Goal: Task Accomplishment & Management: Manage account settings

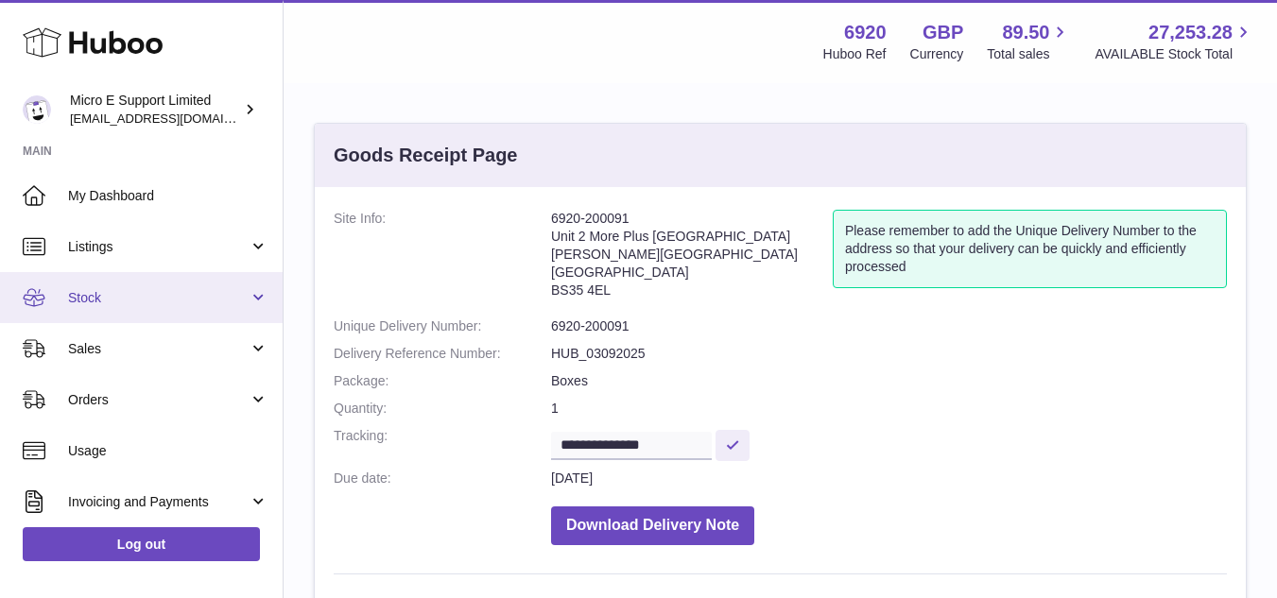
click at [171, 307] on link "Stock" at bounding box center [141, 297] width 283 height 51
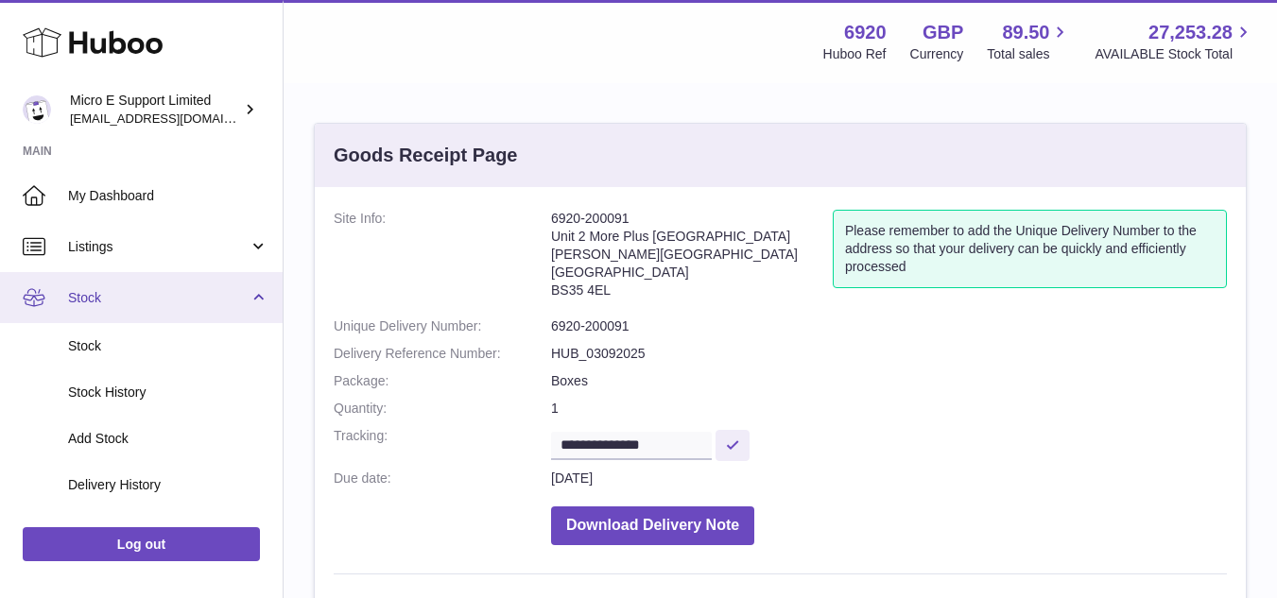
click at [250, 302] on link "Stock" at bounding box center [141, 297] width 283 height 51
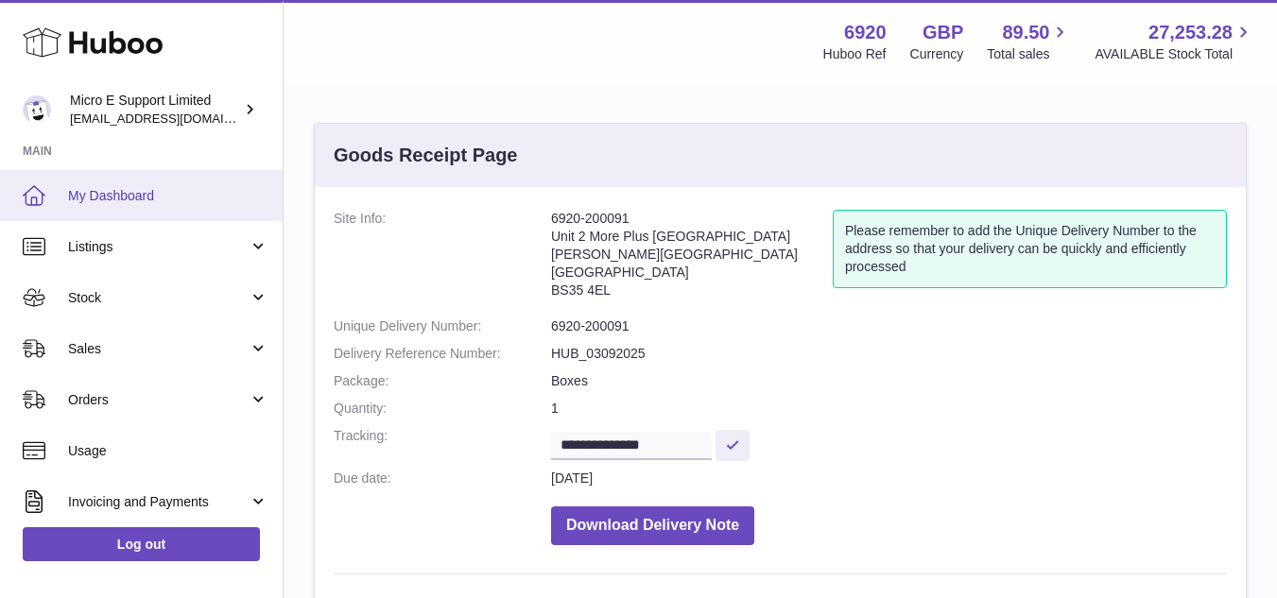
click at [129, 209] on link "My Dashboard" at bounding box center [141, 195] width 283 height 51
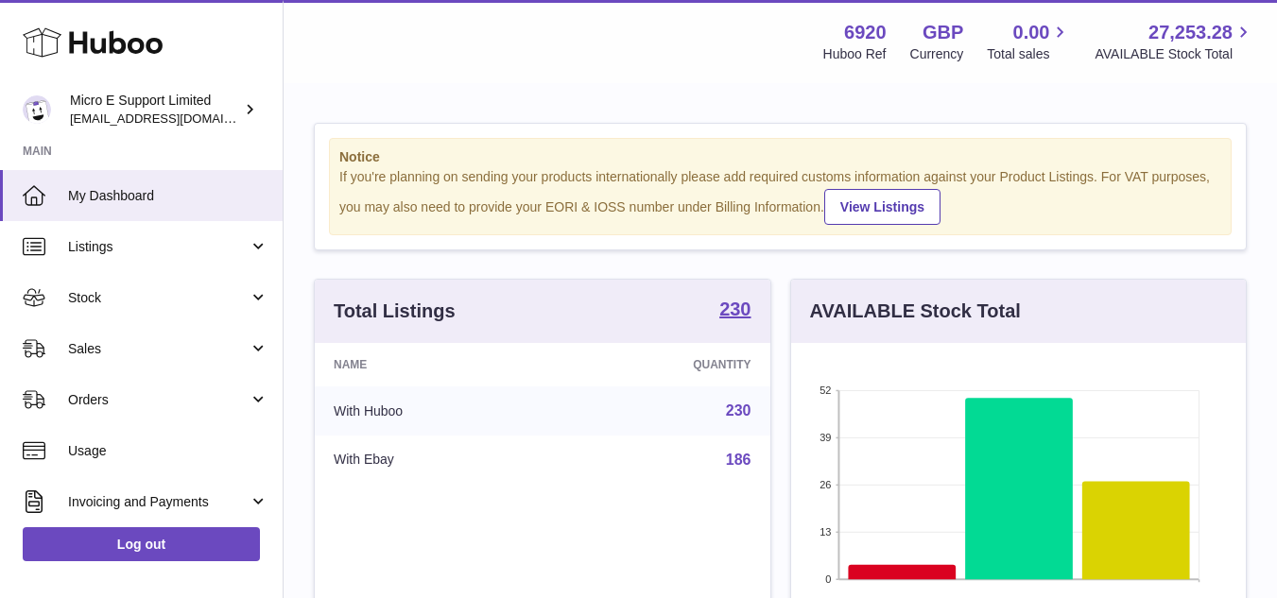
scroll to position [295, 455]
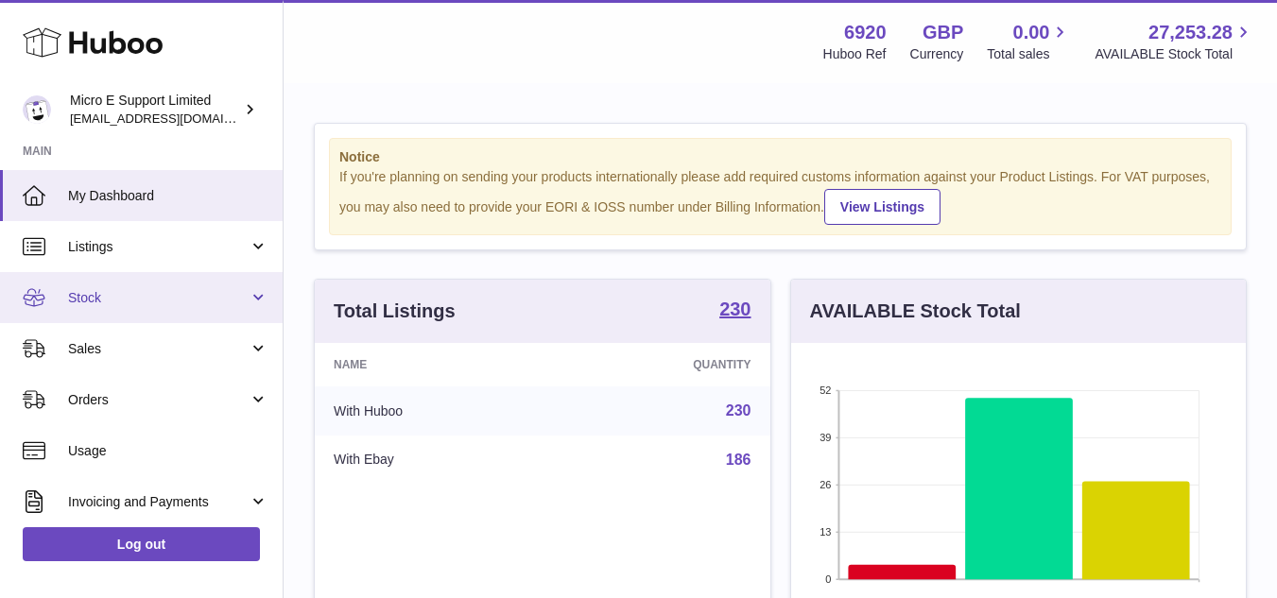
click at [194, 306] on span "Stock" at bounding box center [158, 298] width 180 height 18
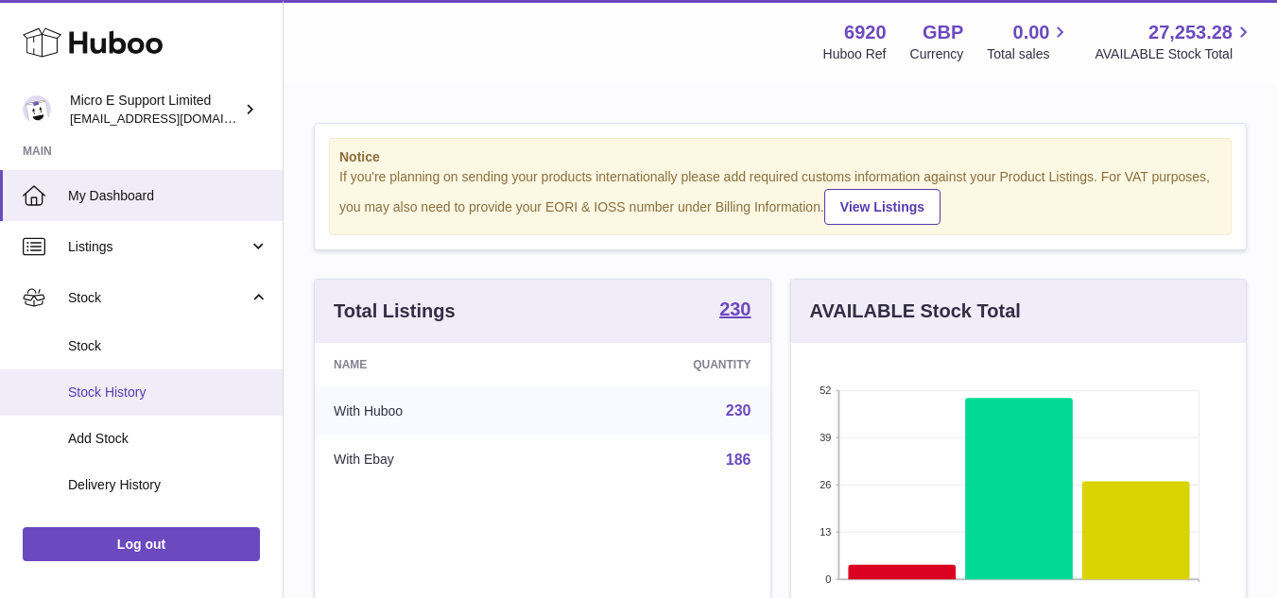
click at [131, 403] on link "Stock History" at bounding box center [141, 392] width 283 height 46
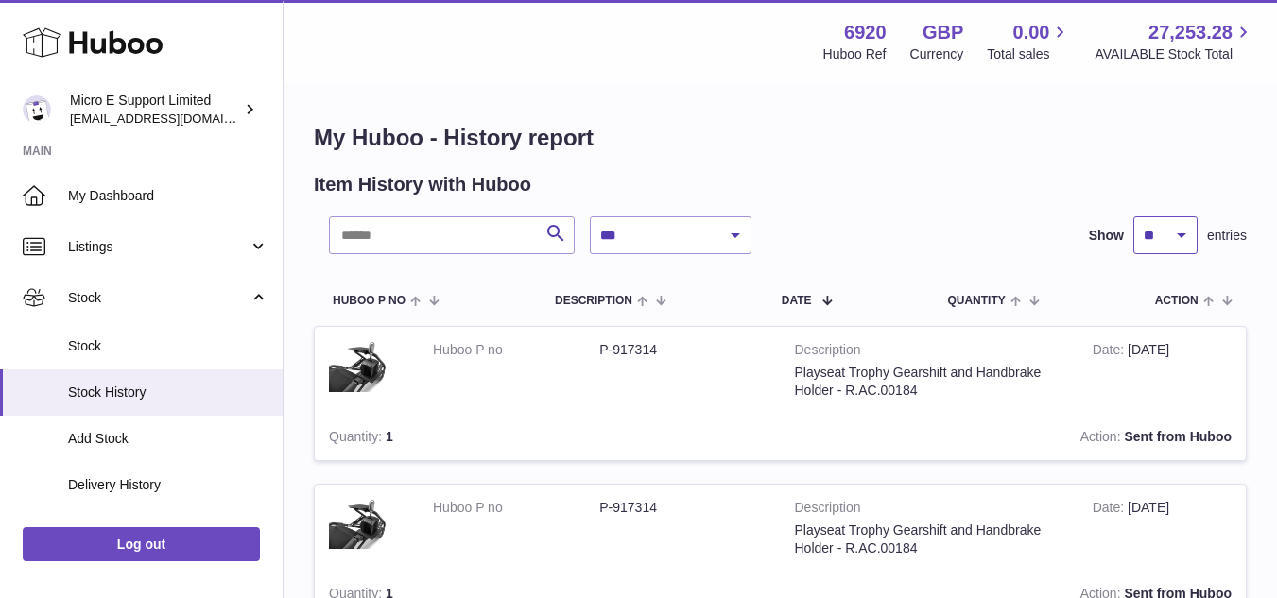
click at [1180, 250] on select "** ** ** ***" at bounding box center [1165, 235] width 64 height 38
select select "***"
click at [1133, 216] on select "** ** ** ***" at bounding box center [1165, 235] width 64 height 38
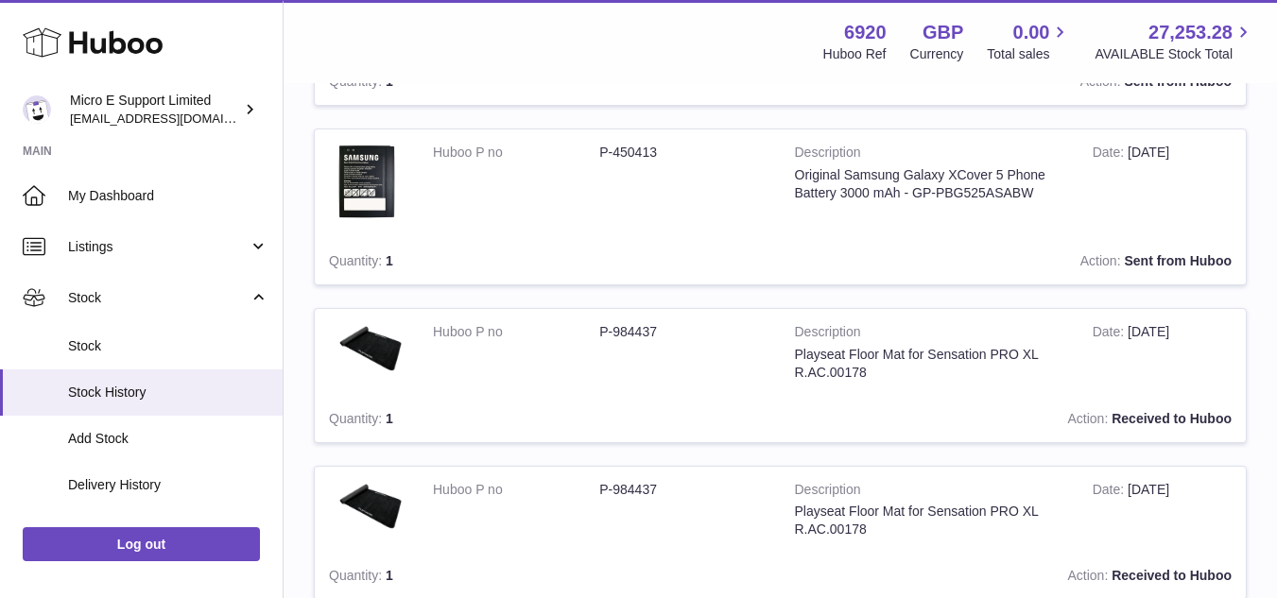
scroll to position [3874, 0]
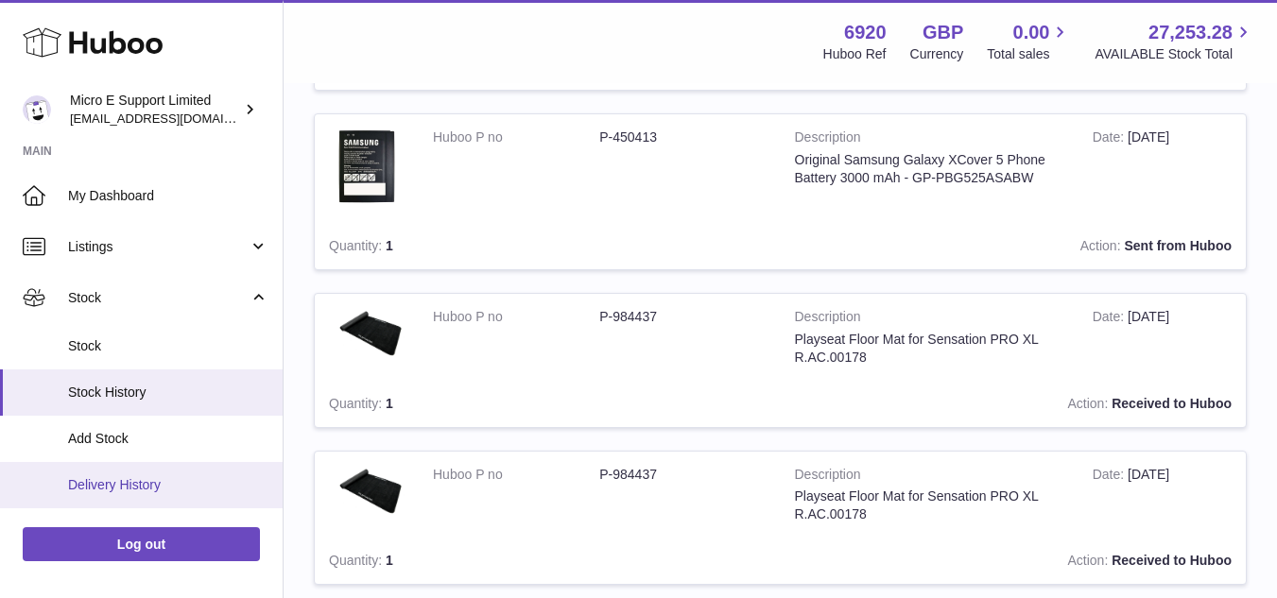
drag, startPoint x: 167, startPoint y: 488, endPoint x: 230, endPoint y: 470, distance: 64.9
click at [167, 488] on span "Delivery History" at bounding box center [168, 485] width 200 height 18
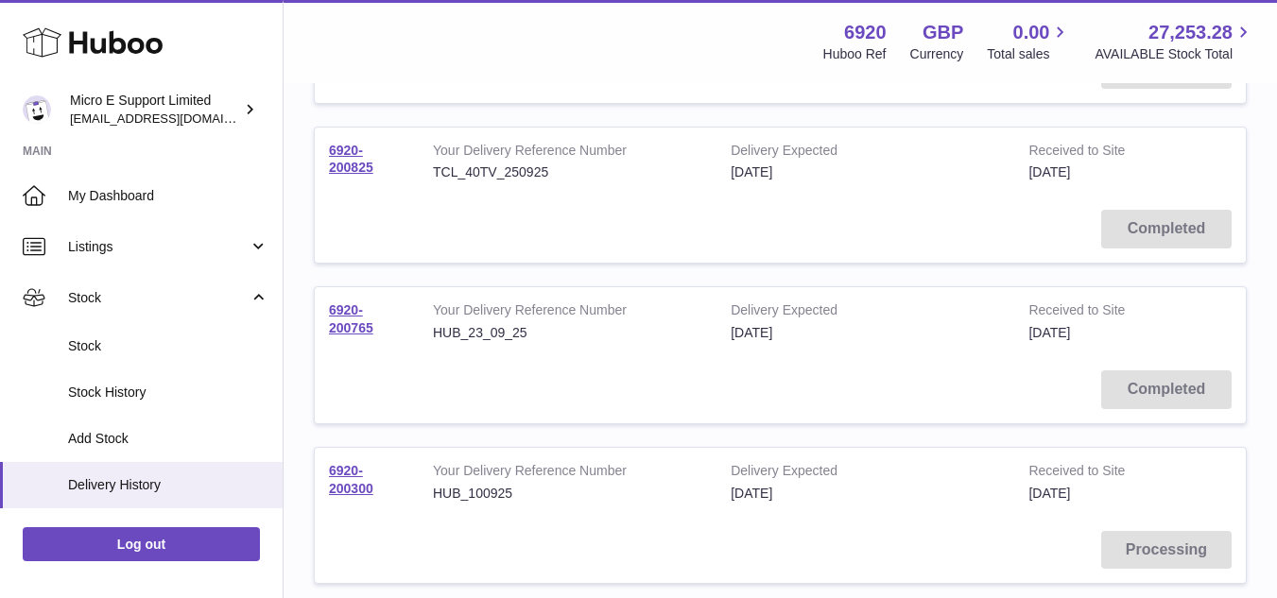
scroll to position [567, 0]
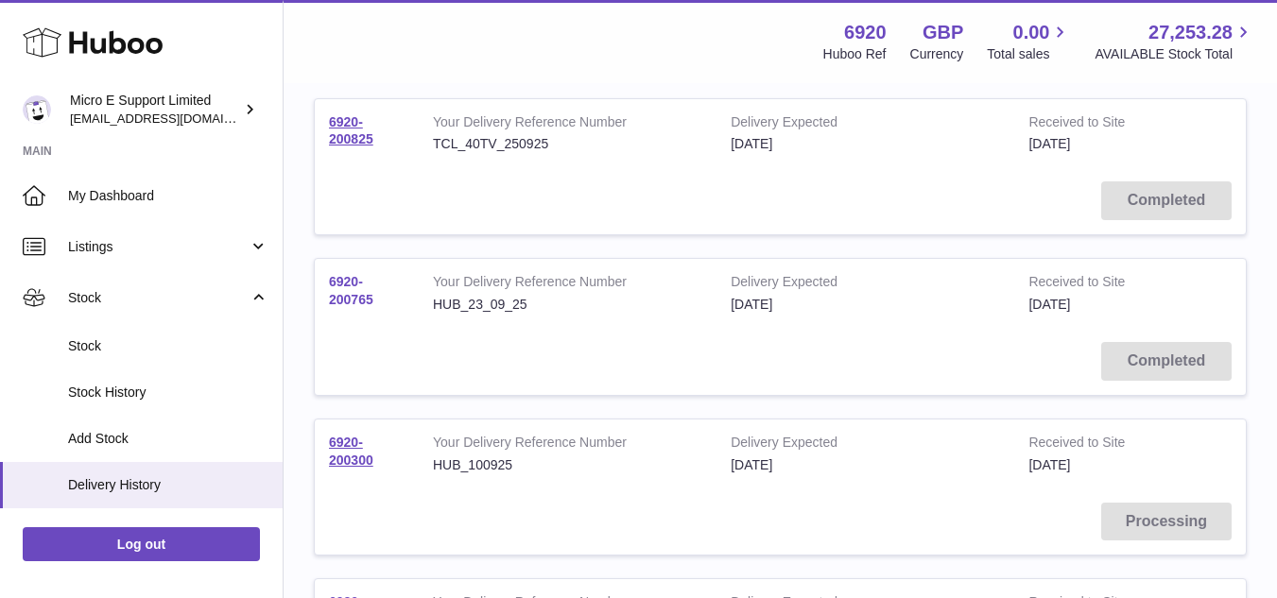
click at [351, 295] on link "6920-200765" at bounding box center [351, 290] width 44 height 33
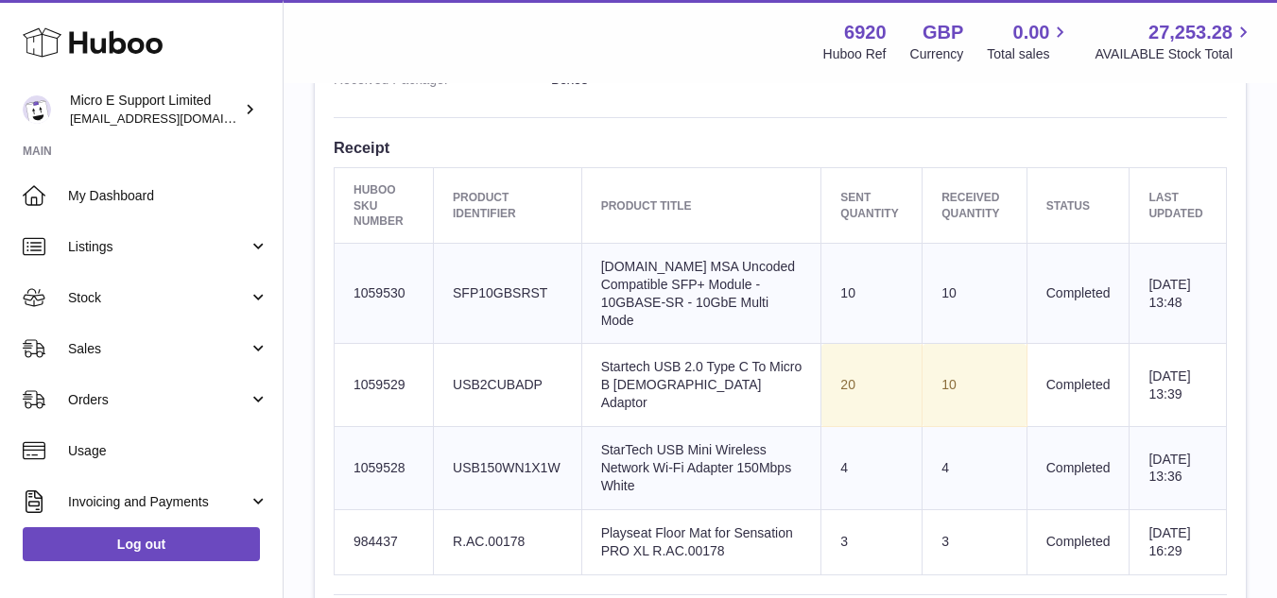
scroll to position [756, 0]
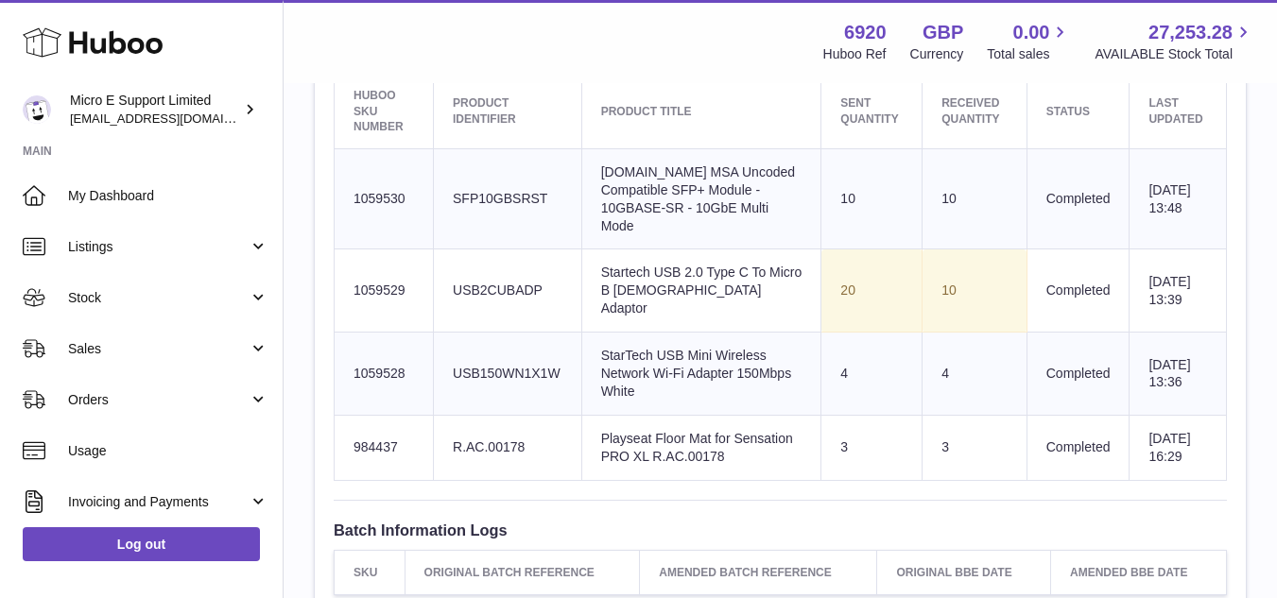
click at [380, 438] on td "Huboo SKU Number 984437" at bounding box center [384, 447] width 99 height 65
copy td "984437"
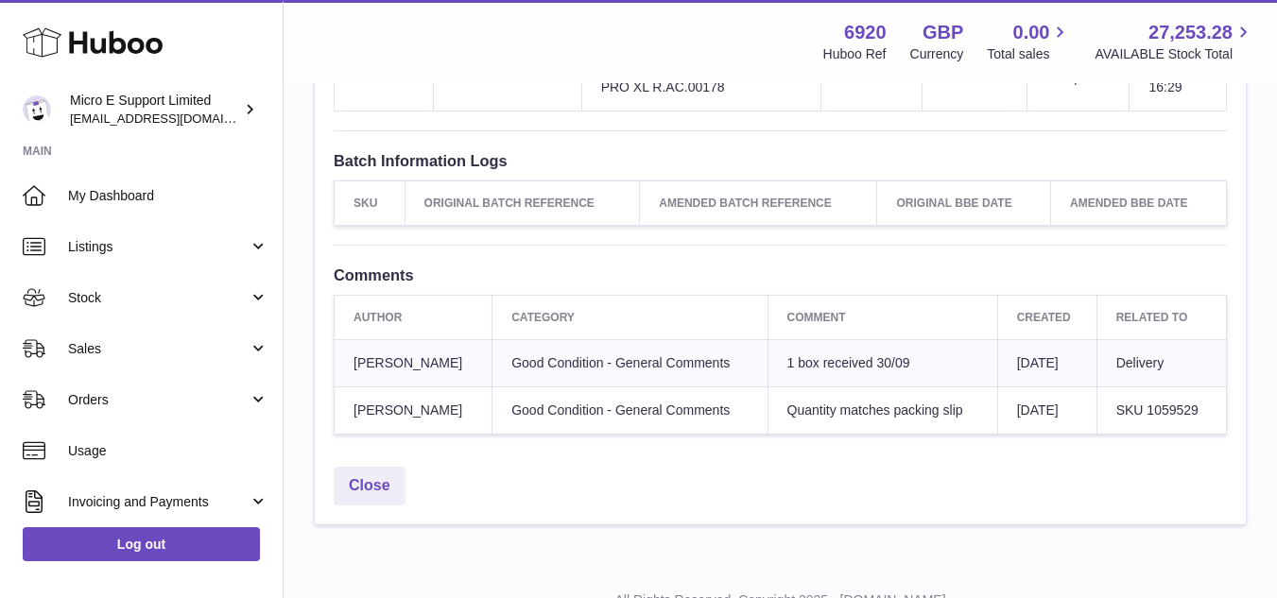
scroll to position [1200, 0]
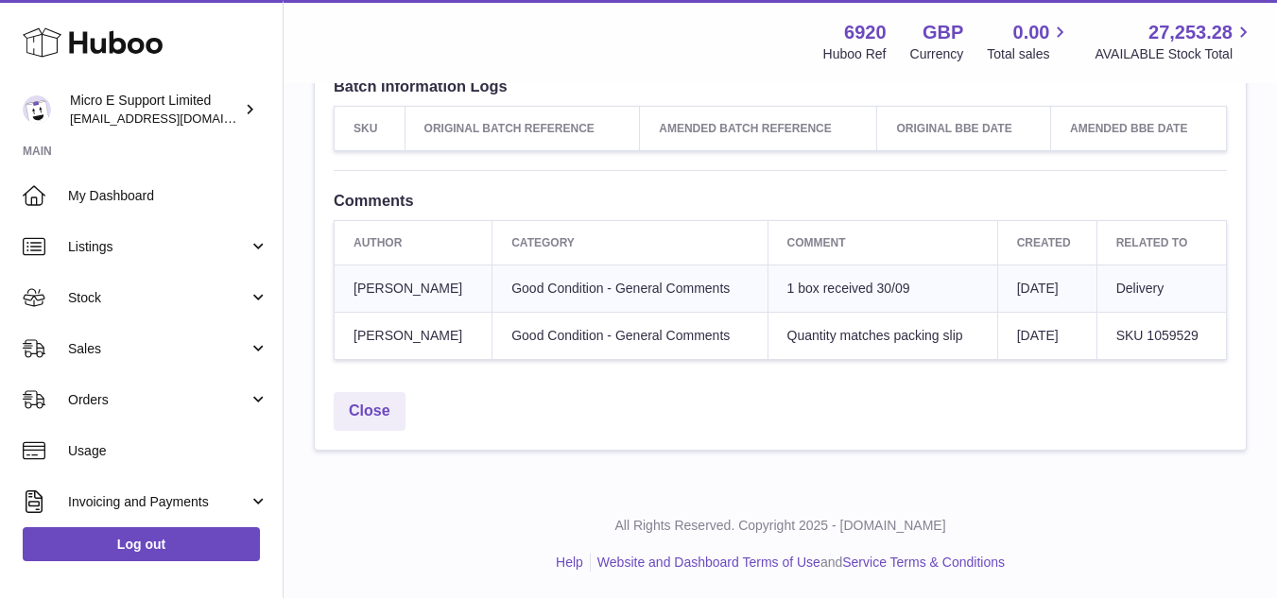
click at [705, 383] on div "Close" at bounding box center [780, 416] width 931 height 67
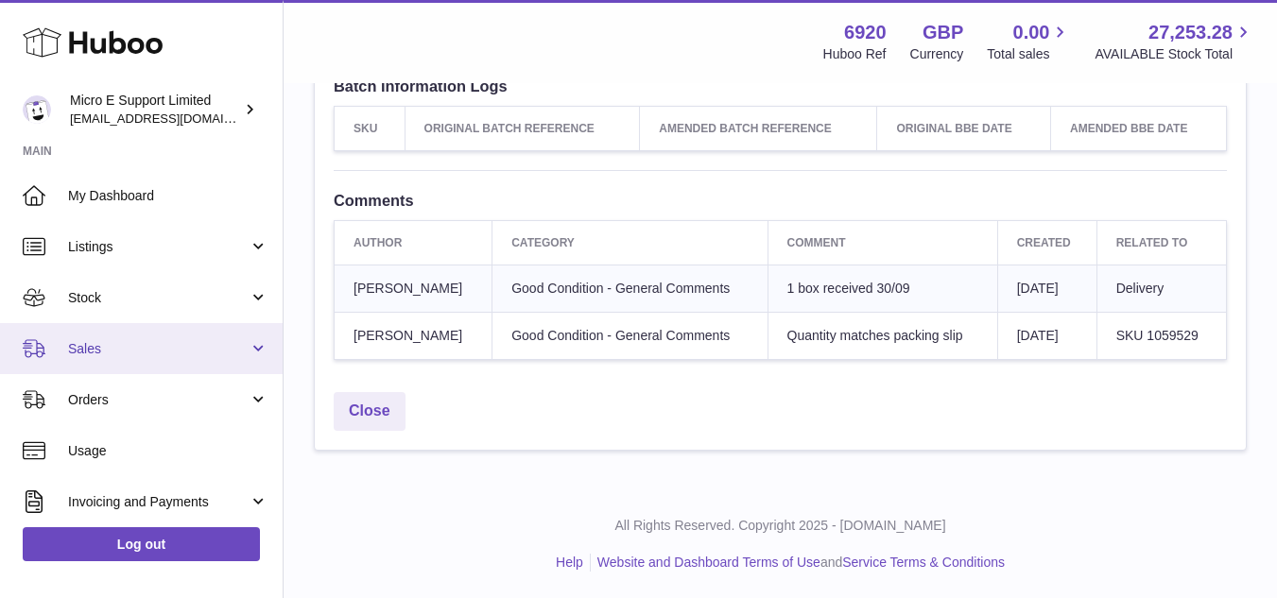
click at [215, 352] on span "Sales" at bounding box center [158, 349] width 180 height 18
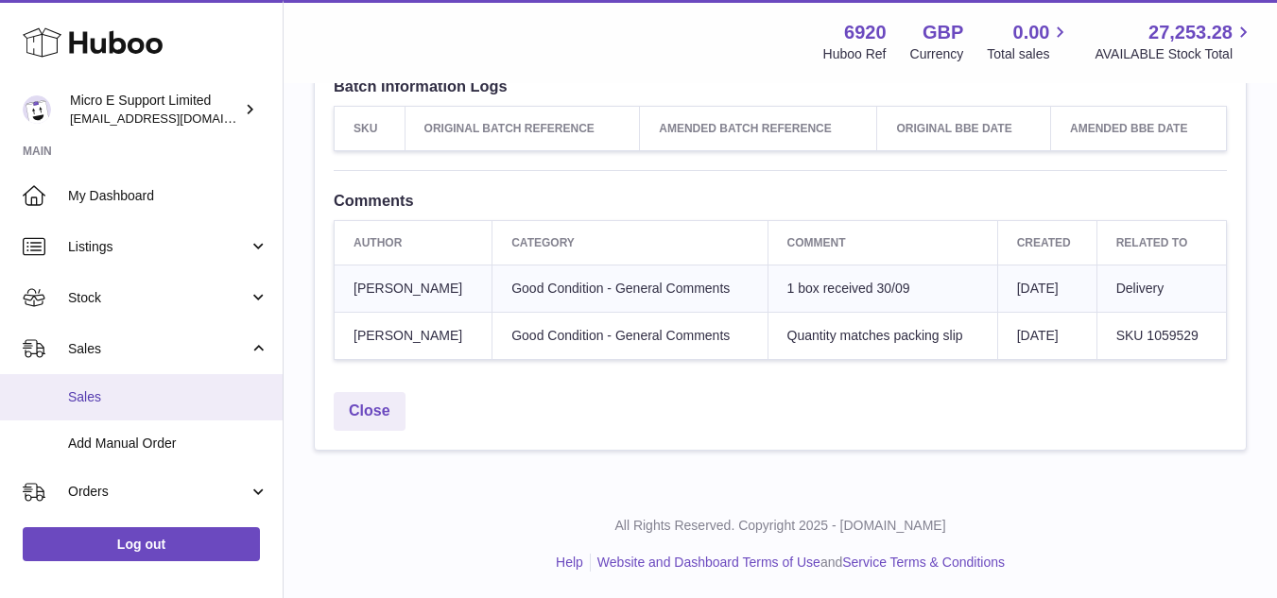
click at [141, 404] on span "Sales" at bounding box center [168, 397] width 200 height 18
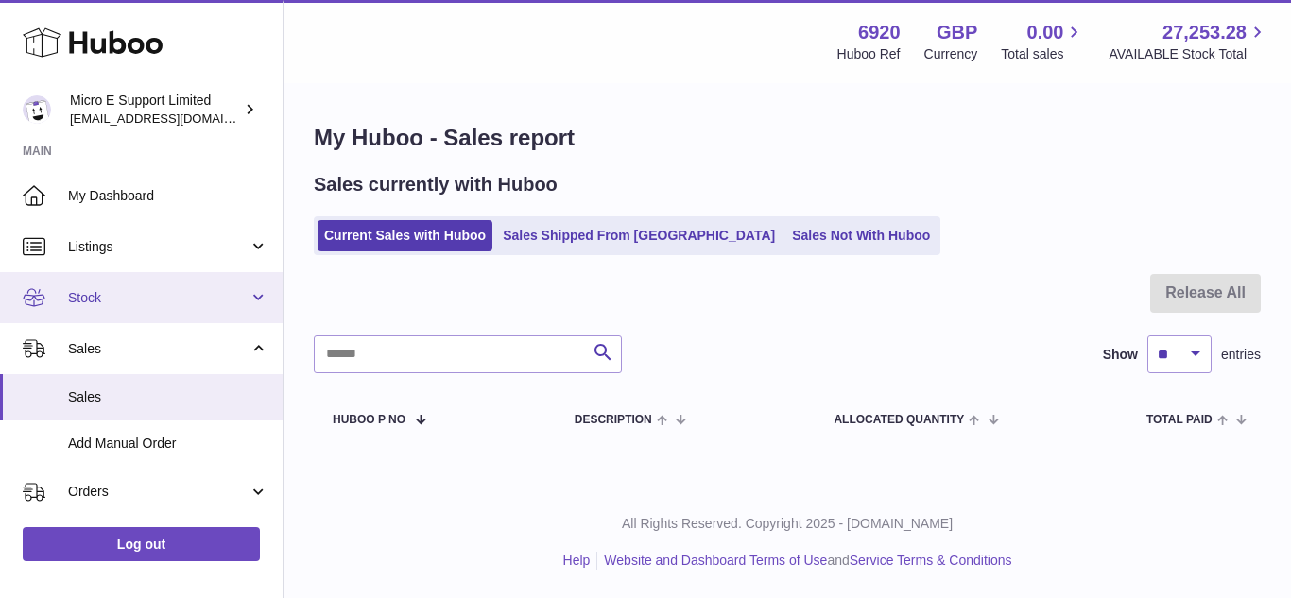
click at [145, 306] on span "Stock" at bounding box center [158, 298] width 180 height 18
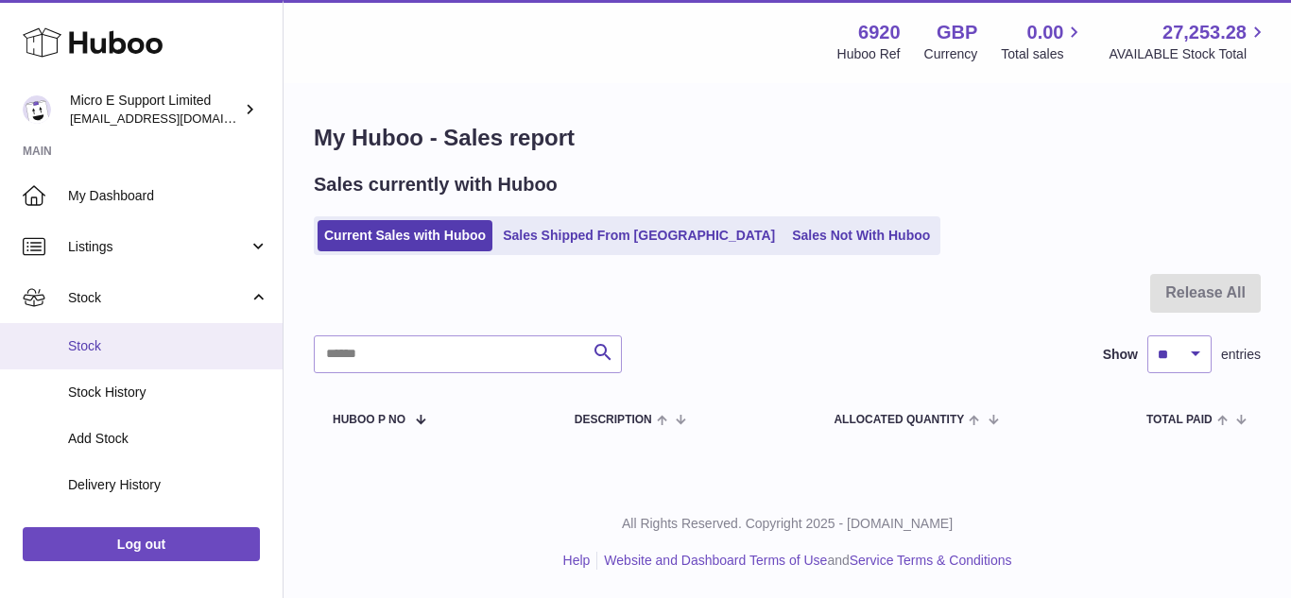
click at [131, 337] on span "Stock" at bounding box center [168, 346] width 200 height 18
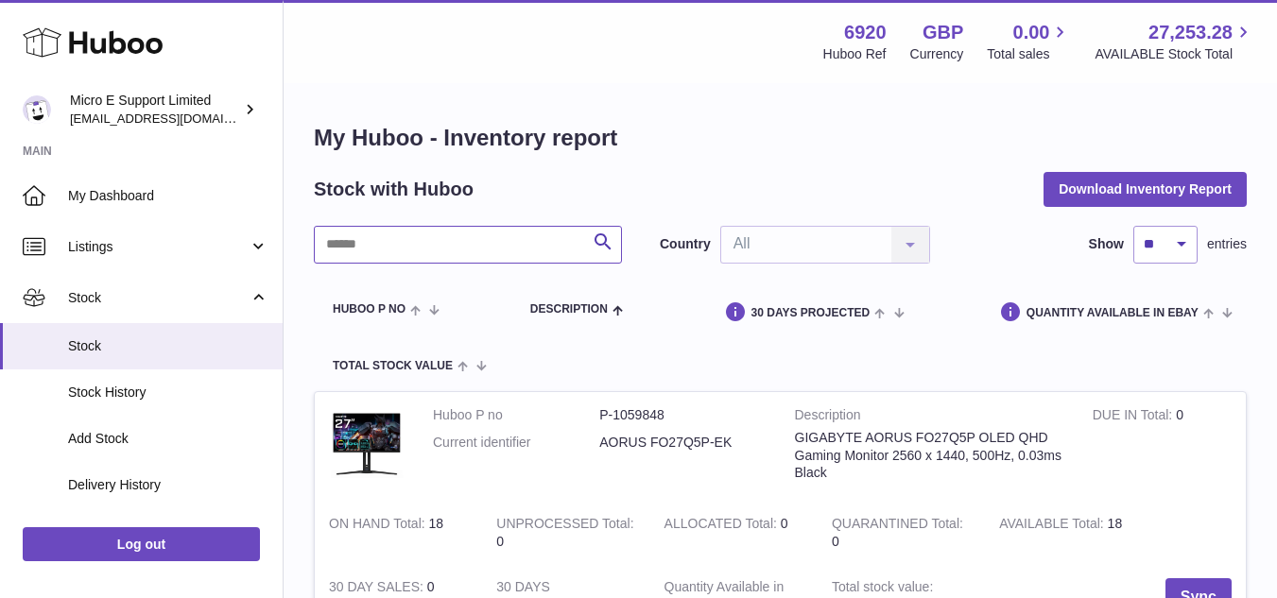
click at [381, 253] on input "text" at bounding box center [468, 245] width 308 height 38
paste input "******"
type input "******"
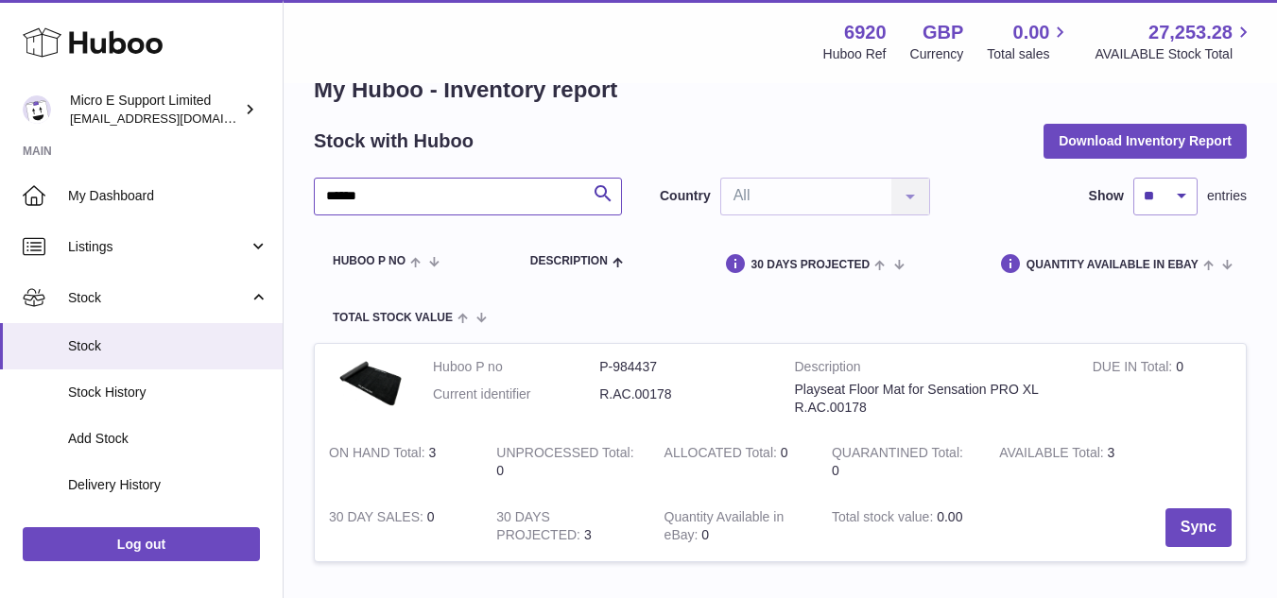
scroll to position [94, 0]
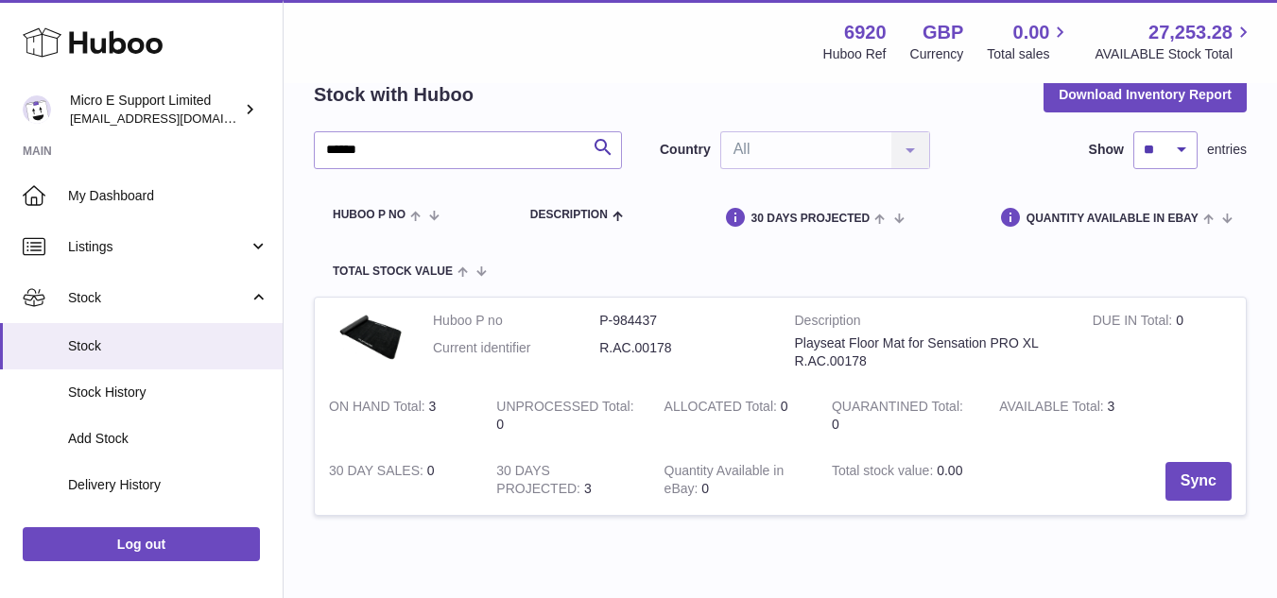
click at [644, 352] on dd "R.AC.00178" at bounding box center [682, 348] width 166 height 18
copy tr "R.AC.00178"
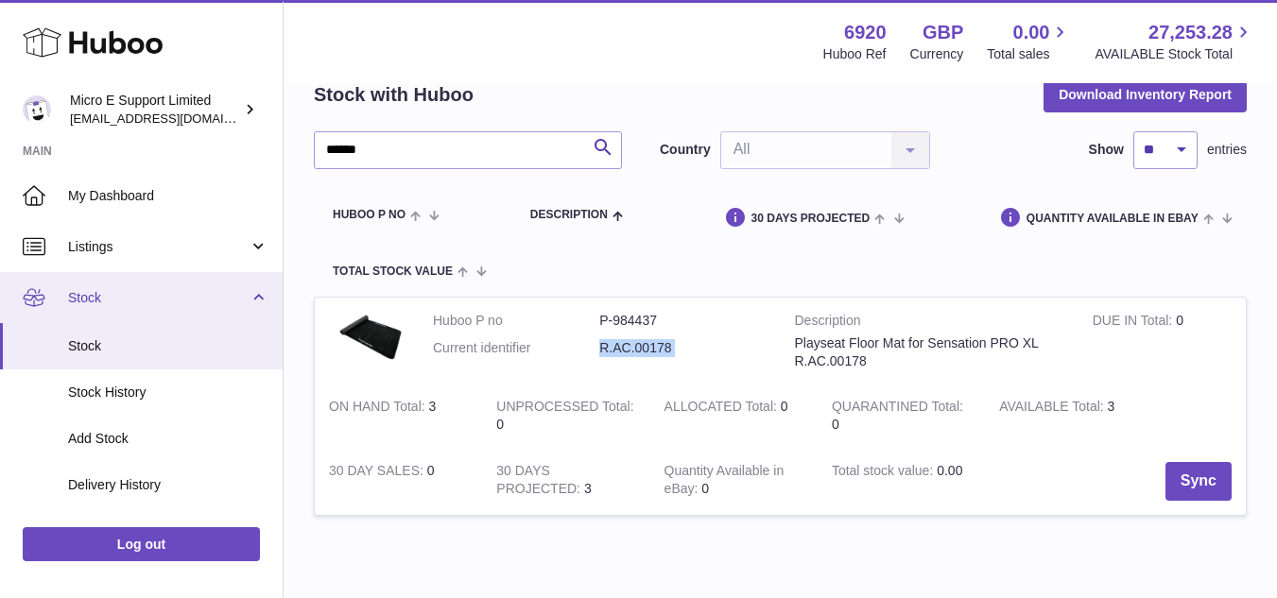
click at [250, 303] on link "Stock" at bounding box center [141, 297] width 283 height 51
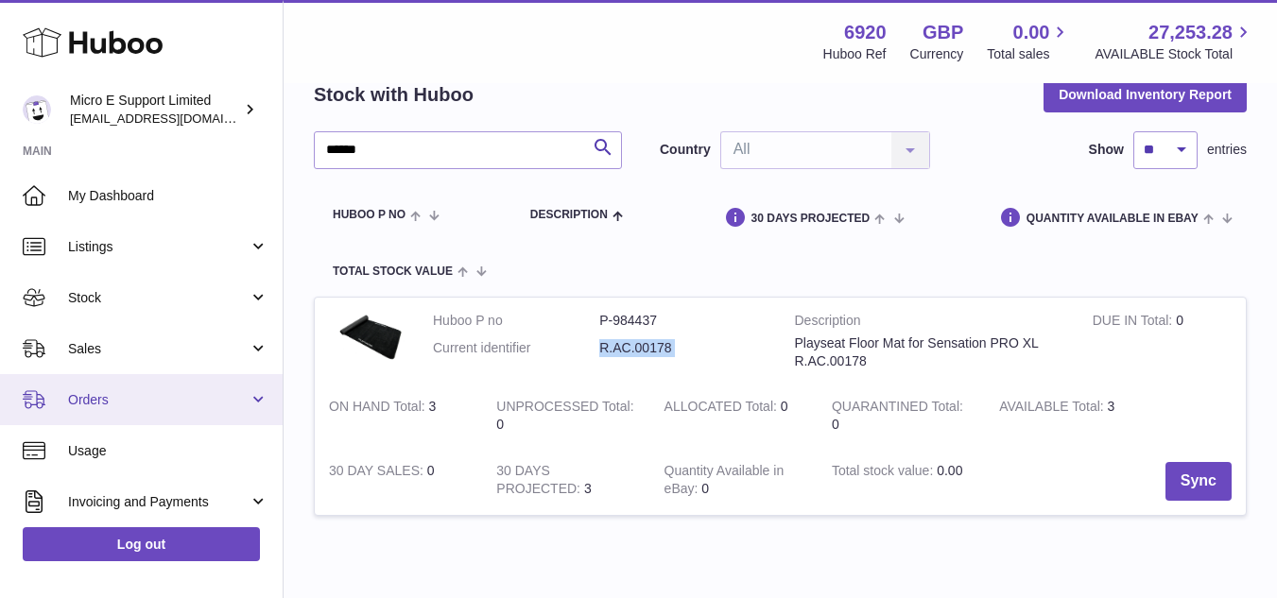
click at [207, 400] on span "Orders" at bounding box center [158, 400] width 180 height 18
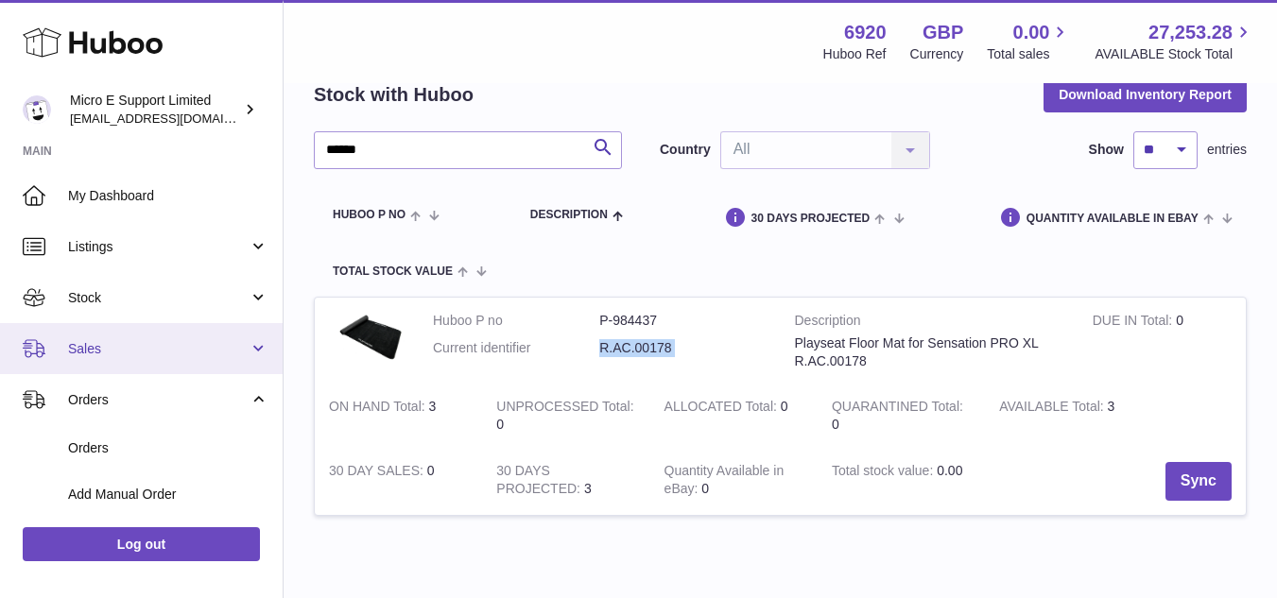
click at [164, 359] on link "Sales" at bounding box center [141, 348] width 283 height 51
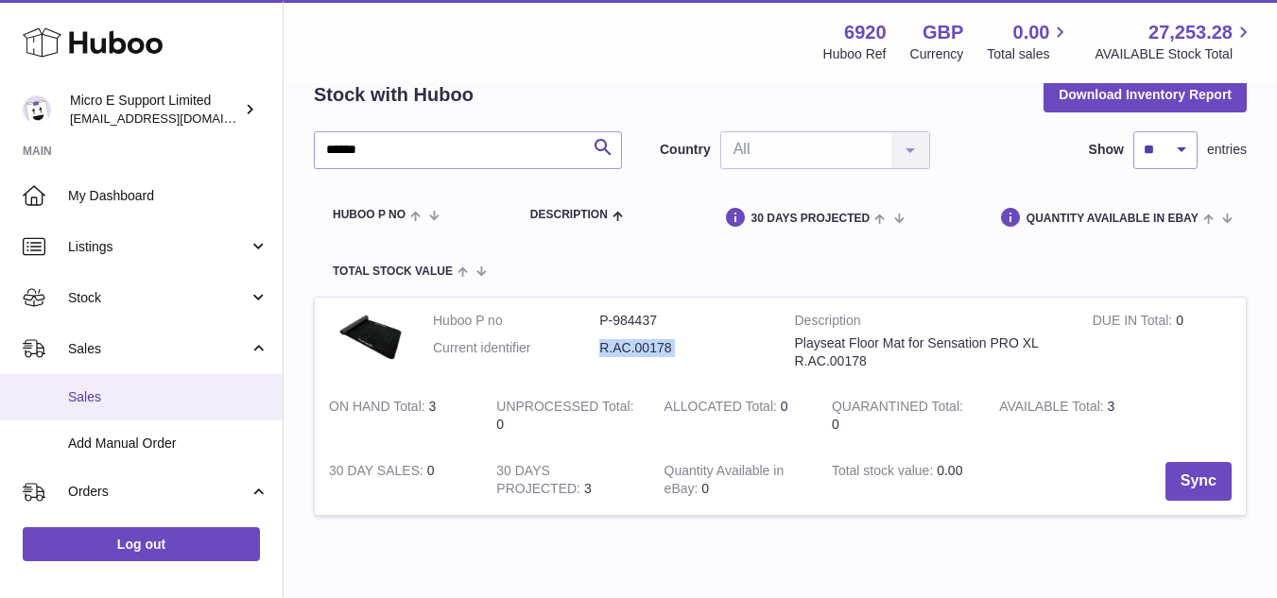
click at [117, 409] on link "Sales" at bounding box center [141, 397] width 283 height 46
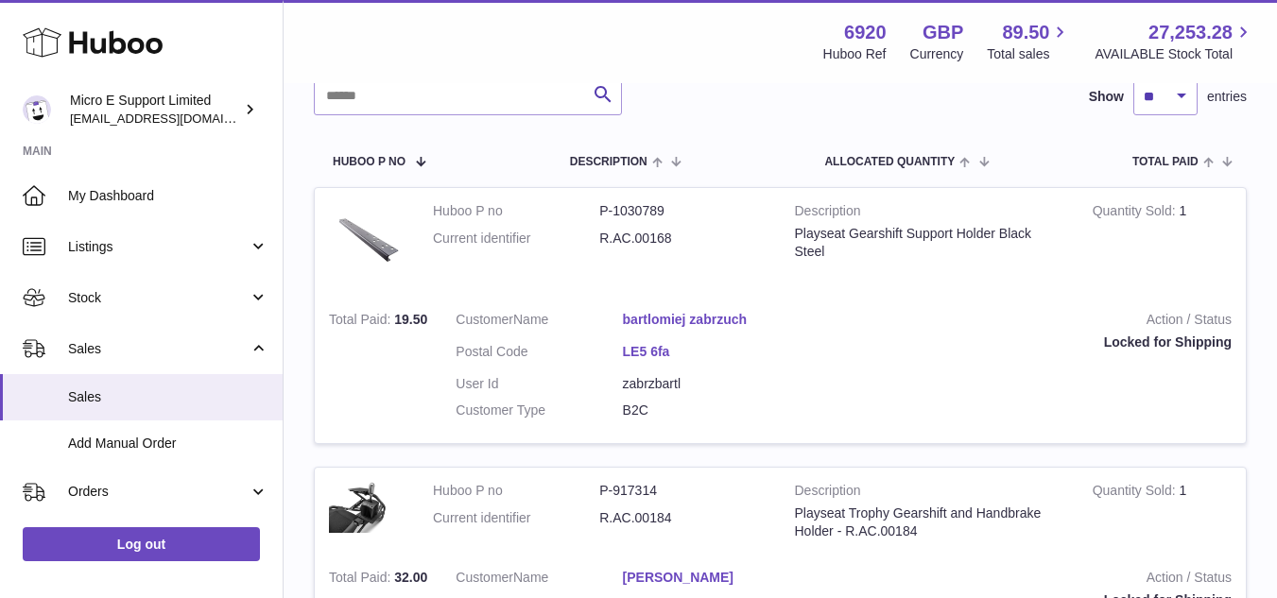
scroll to position [283, 0]
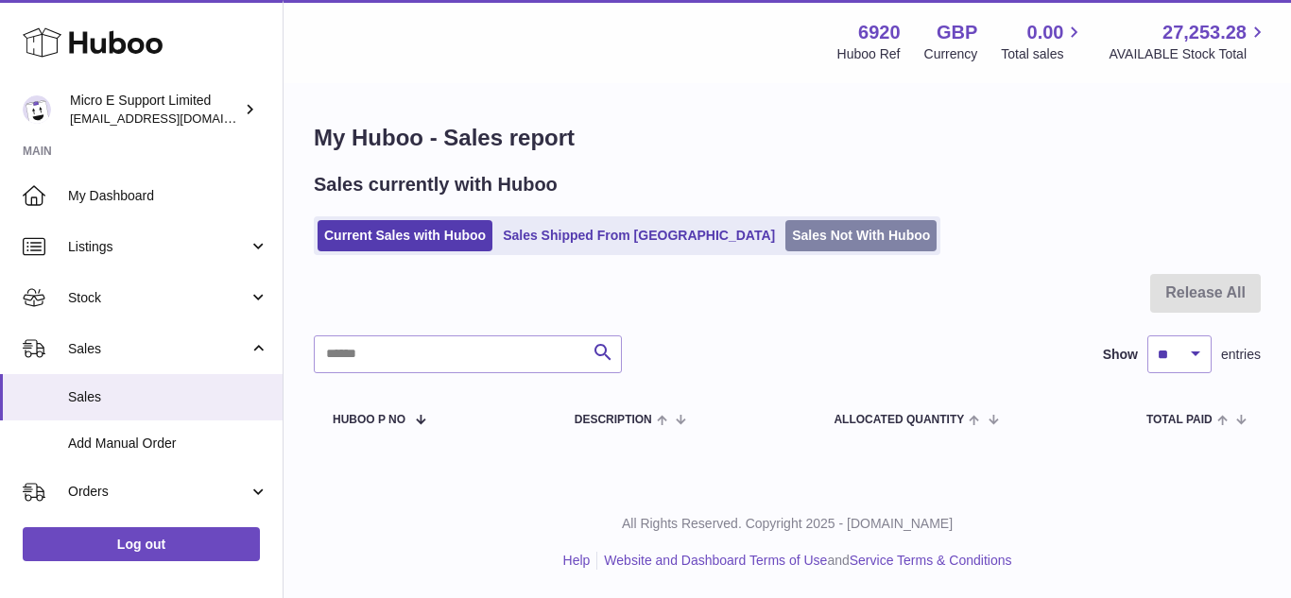
click at [785, 238] on link "Sales Not With Huboo" at bounding box center [860, 235] width 151 height 31
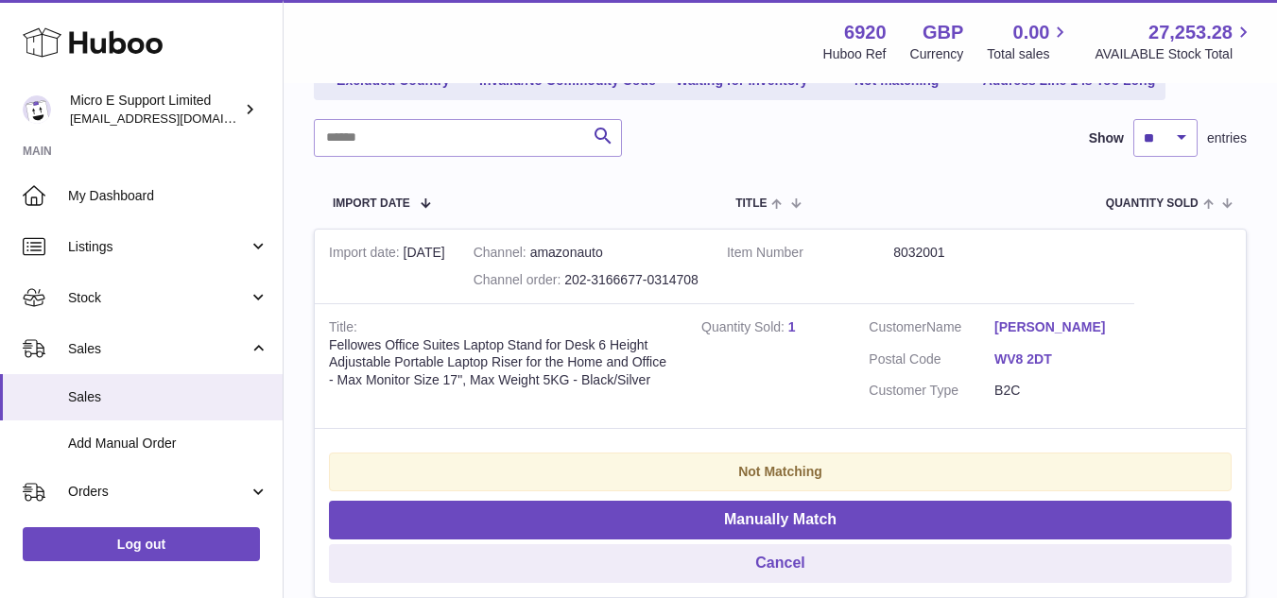
scroll to position [283, 0]
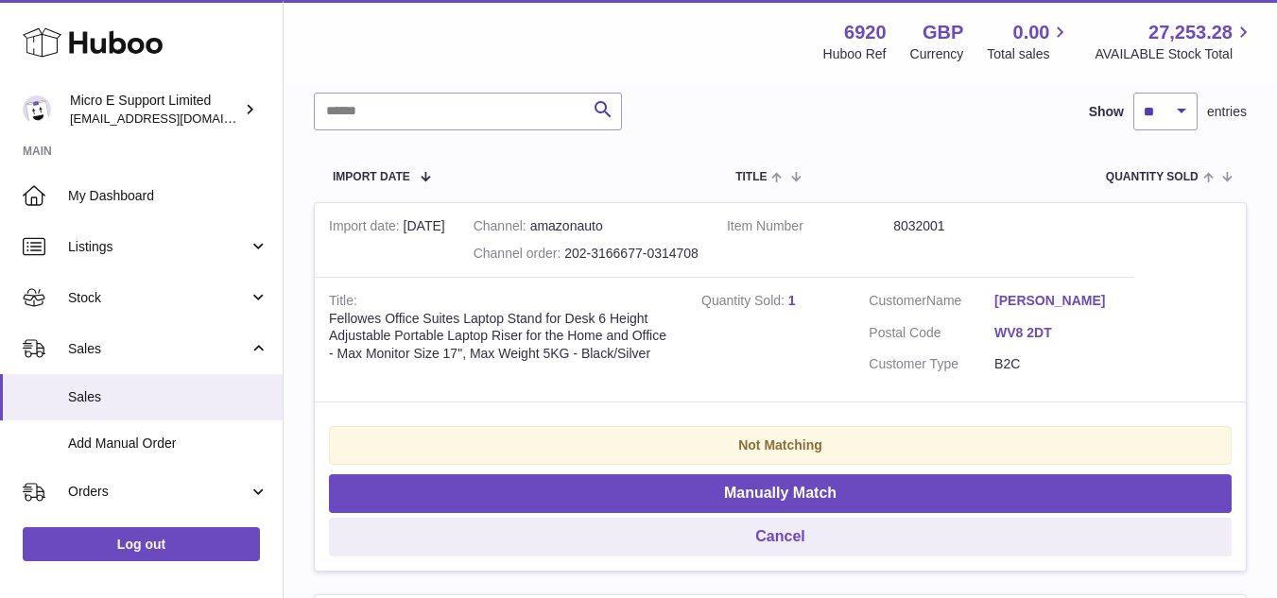
click at [918, 225] on dd "8032001" at bounding box center [976, 226] width 166 height 18
copy dd "8032001"
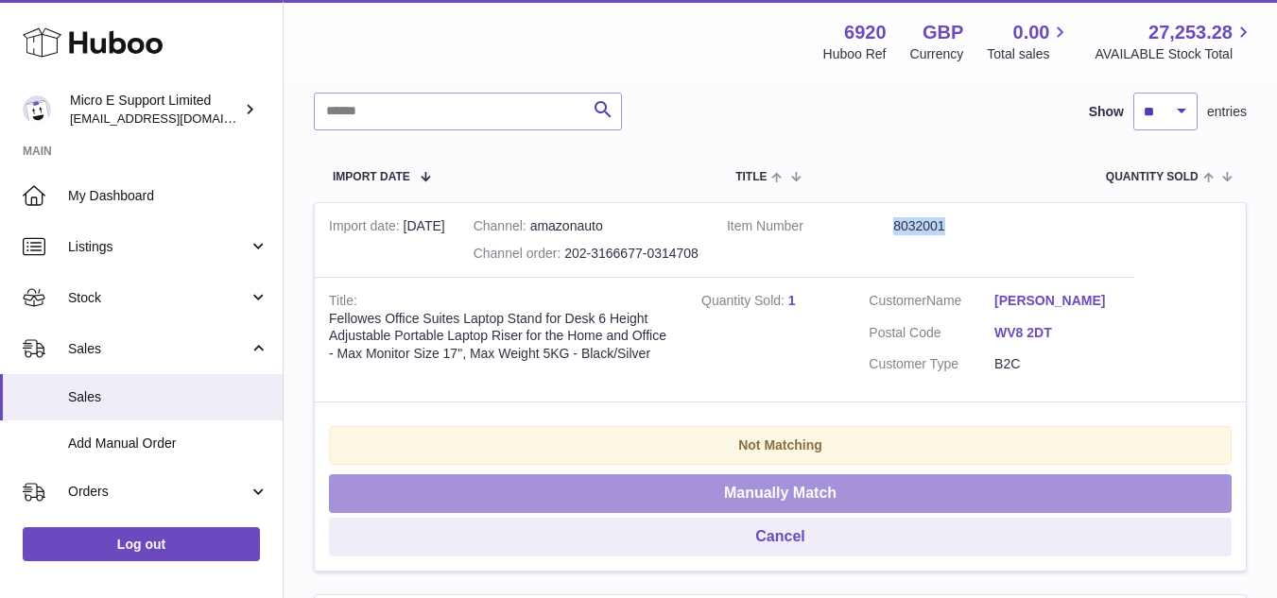
click at [828, 492] on button "Manually Match" at bounding box center [780, 493] width 902 height 39
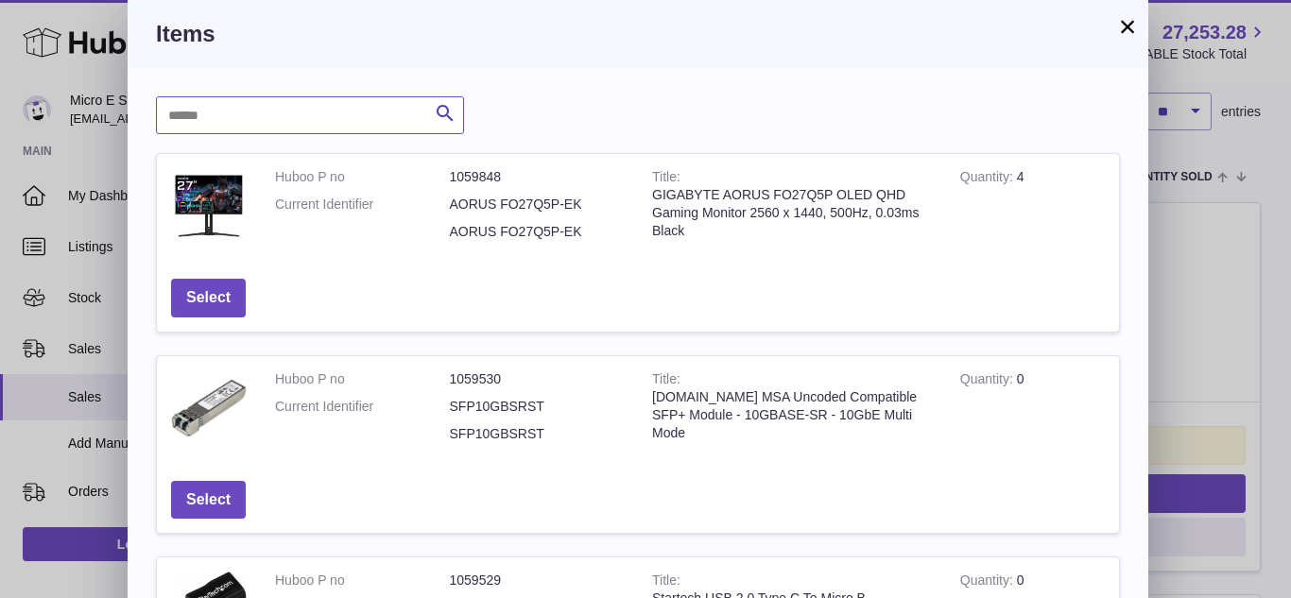
click at [347, 120] on input "text" at bounding box center [310, 115] width 308 height 38
paste input "*******"
type input "*******"
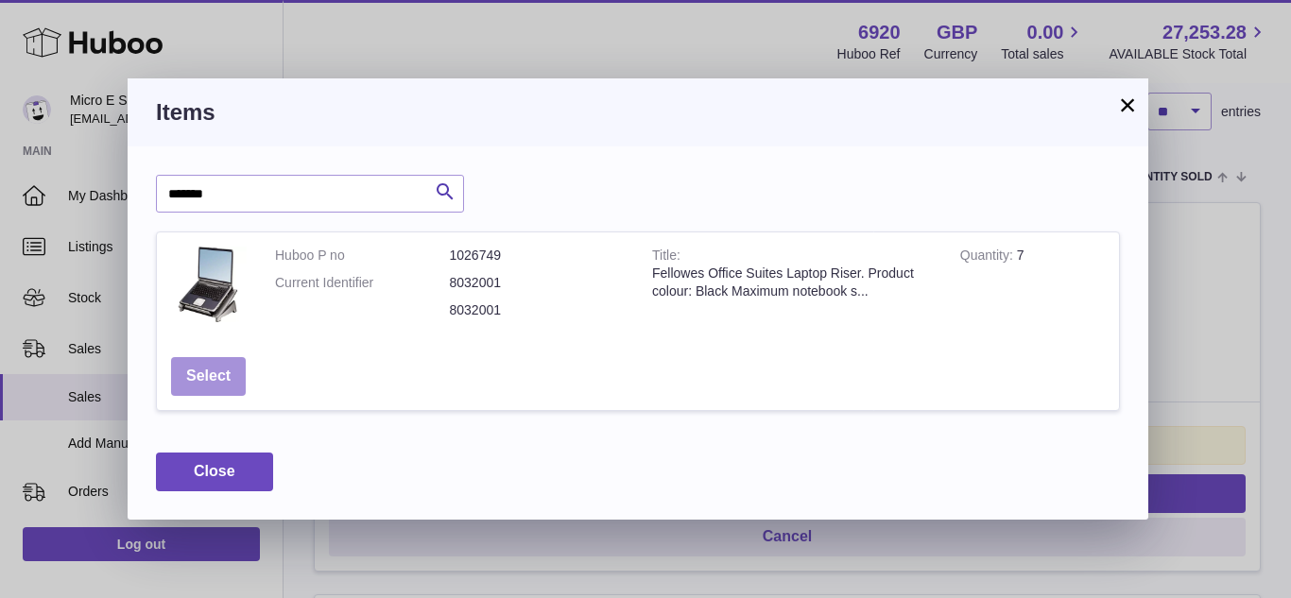
click at [200, 371] on button "Select" at bounding box center [208, 376] width 75 height 39
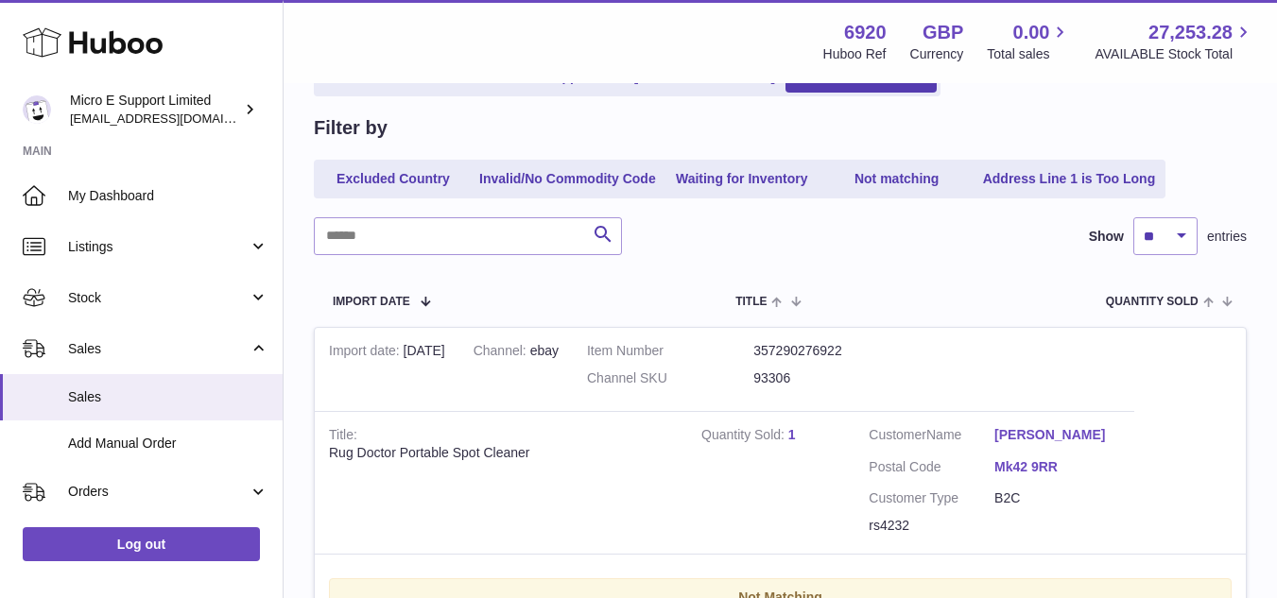
scroll to position [0, 0]
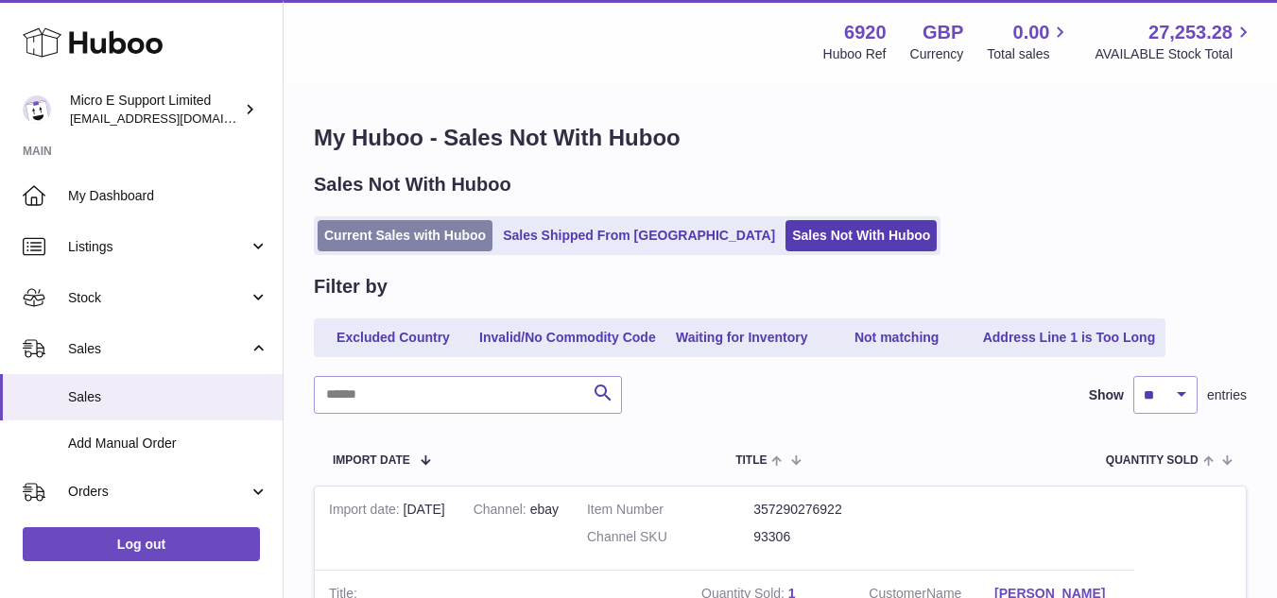
drag, startPoint x: 390, startPoint y: 229, endPoint x: 481, endPoint y: 245, distance: 92.1
click at [390, 229] on link "Current Sales with Huboo" at bounding box center [405, 235] width 175 height 31
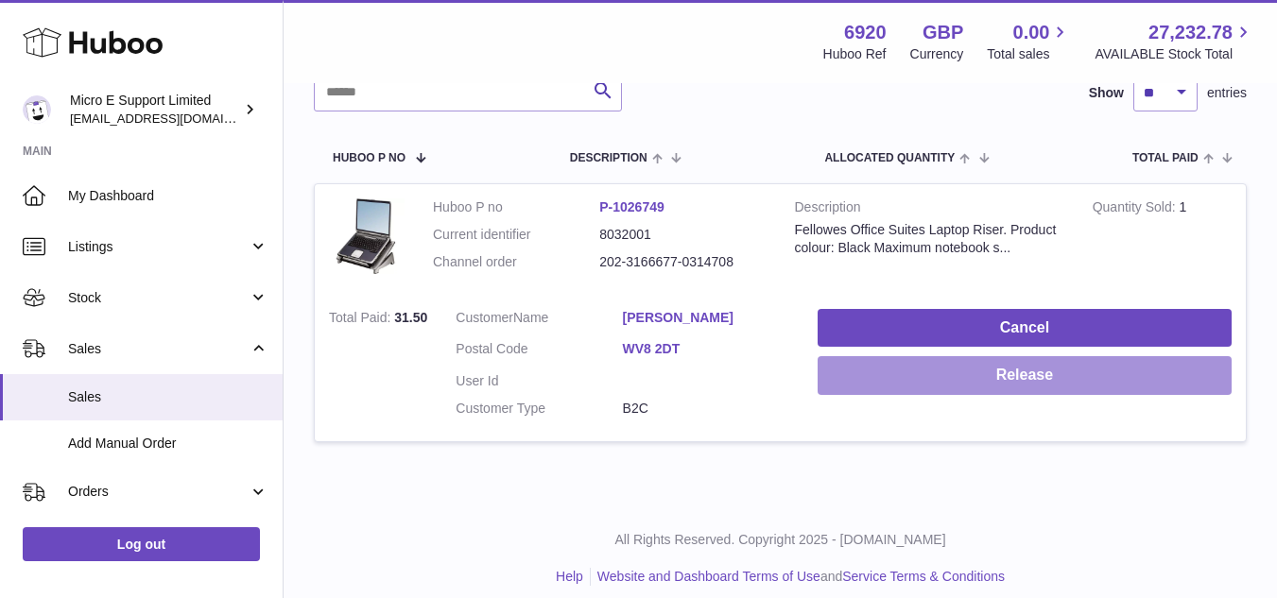
scroll to position [278, 0]
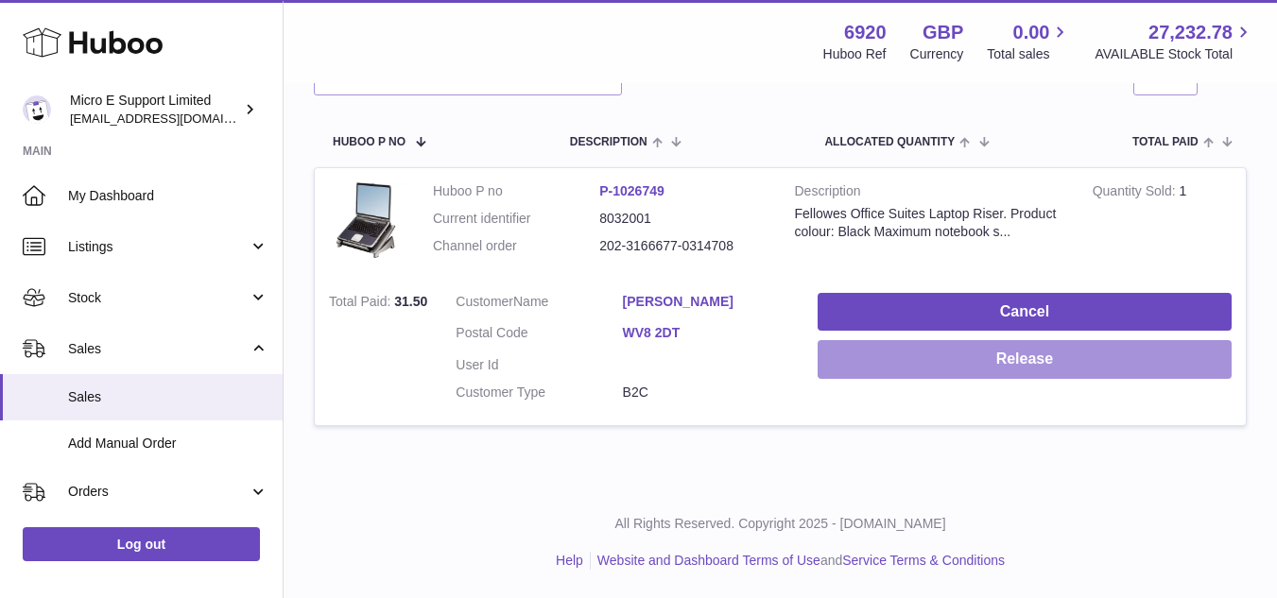
click at [1049, 364] on button "Release" at bounding box center [1024, 359] width 414 height 39
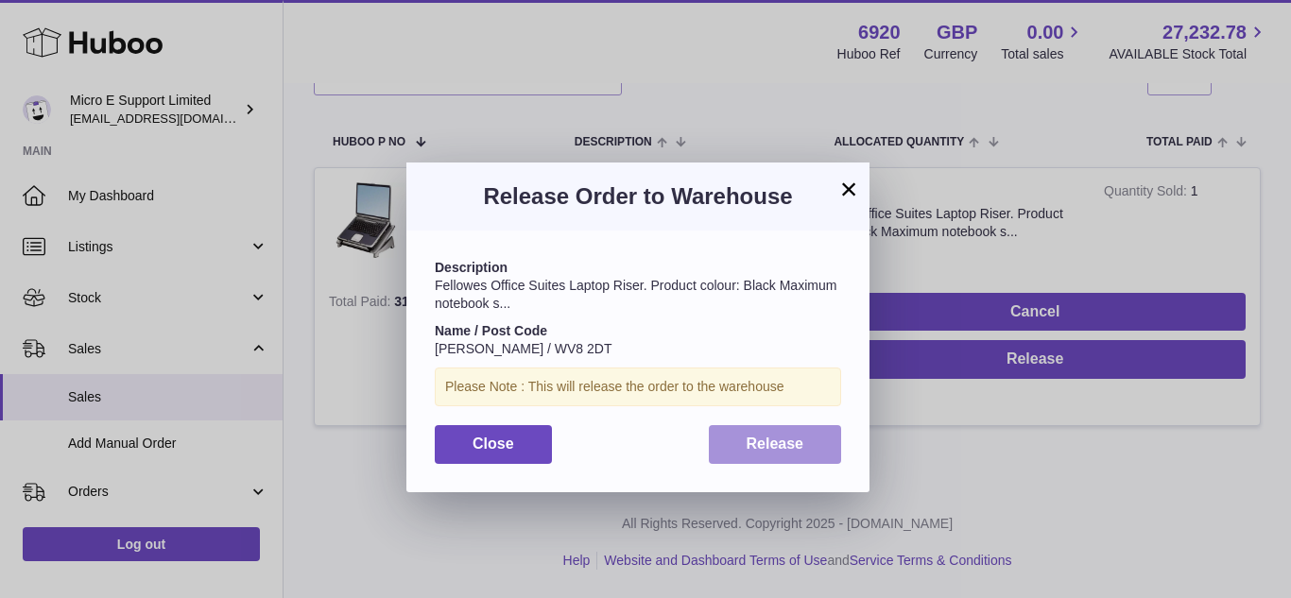
click at [758, 452] on button "Release" at bounding box center [775, 444] width 133 height 39
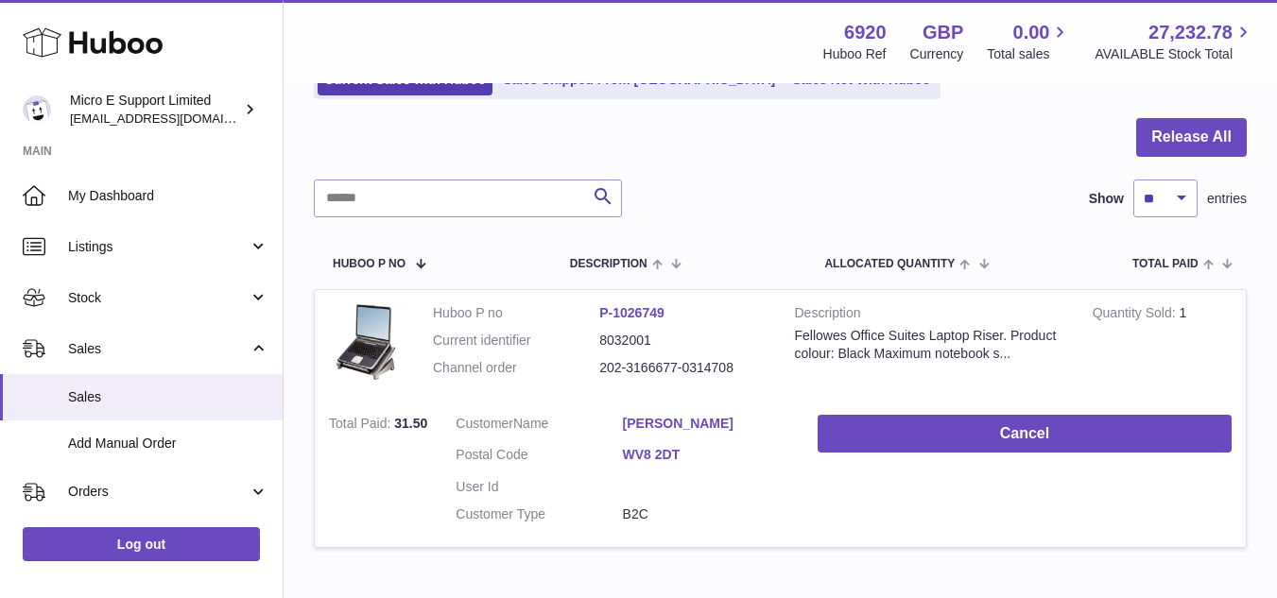
scroll to position [0, 0]
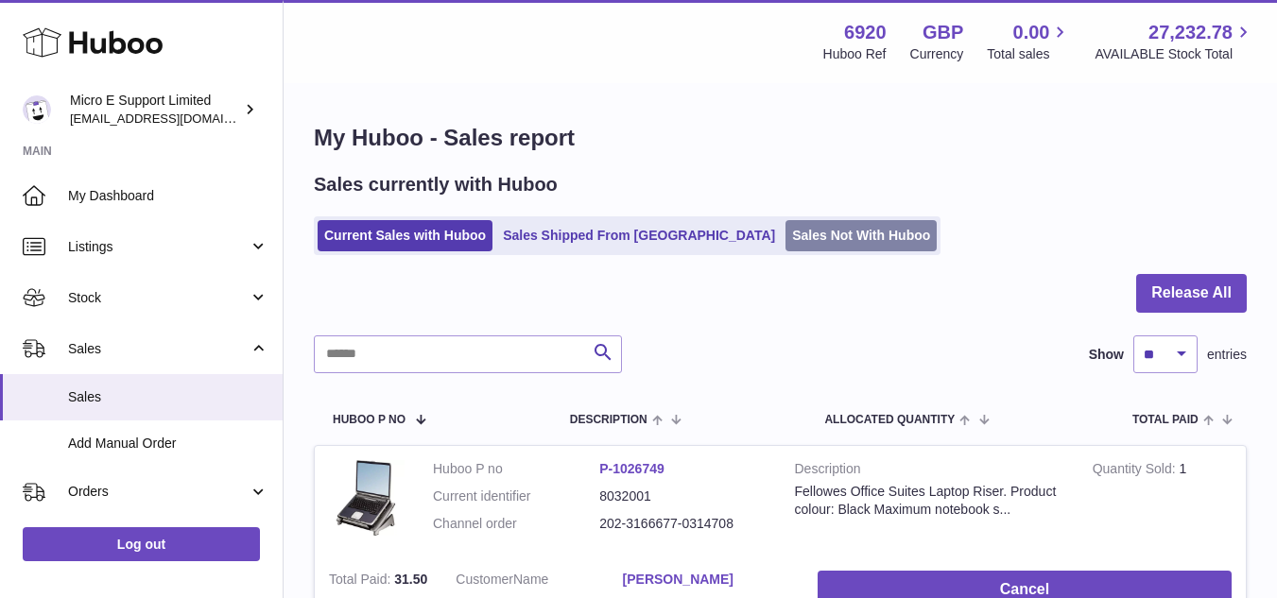
click at [785, 234] on link "Sales Not With Huboo" at bounding box center [860, 235] width 151 height 31
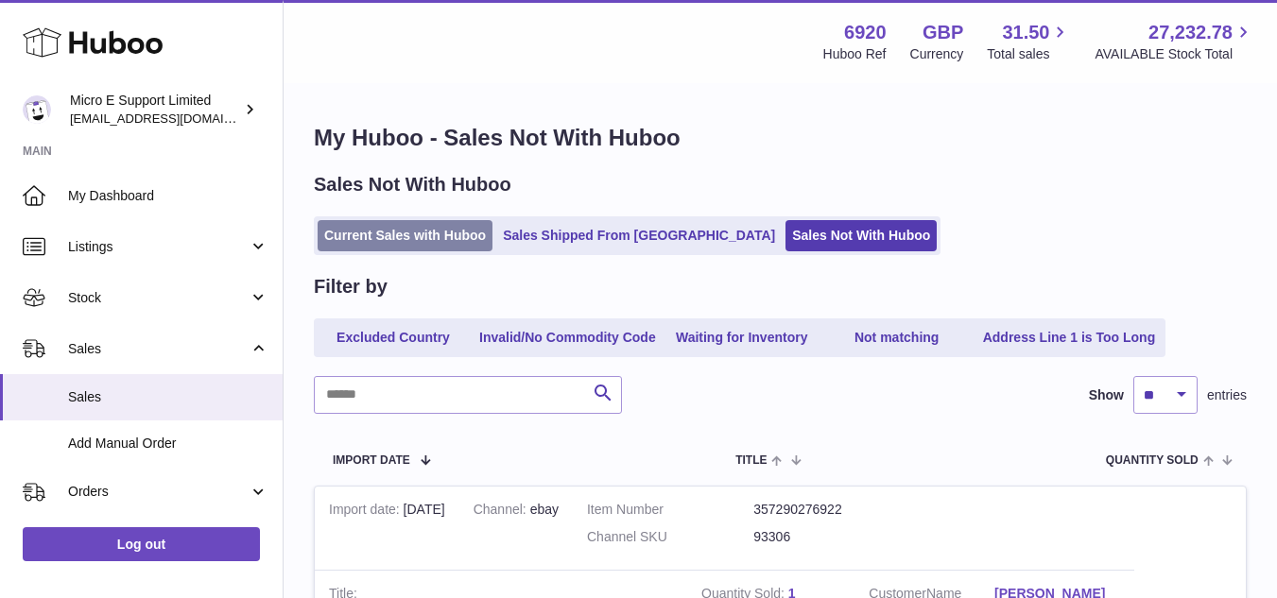
click at [421, 232] on link "Current Sales with Huboo" at bounding box center [405, 235] width 175 height 31
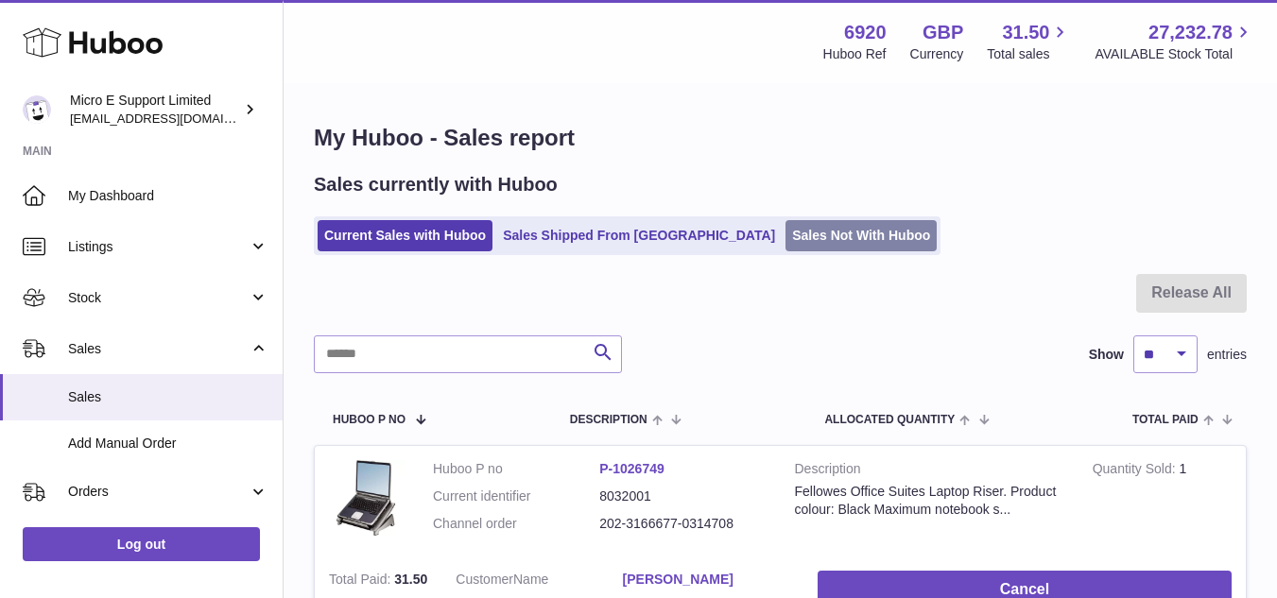
click at [785, 231] on link "Sales Not With Huboo" at bounding box center [860, 235] width 151 height 31
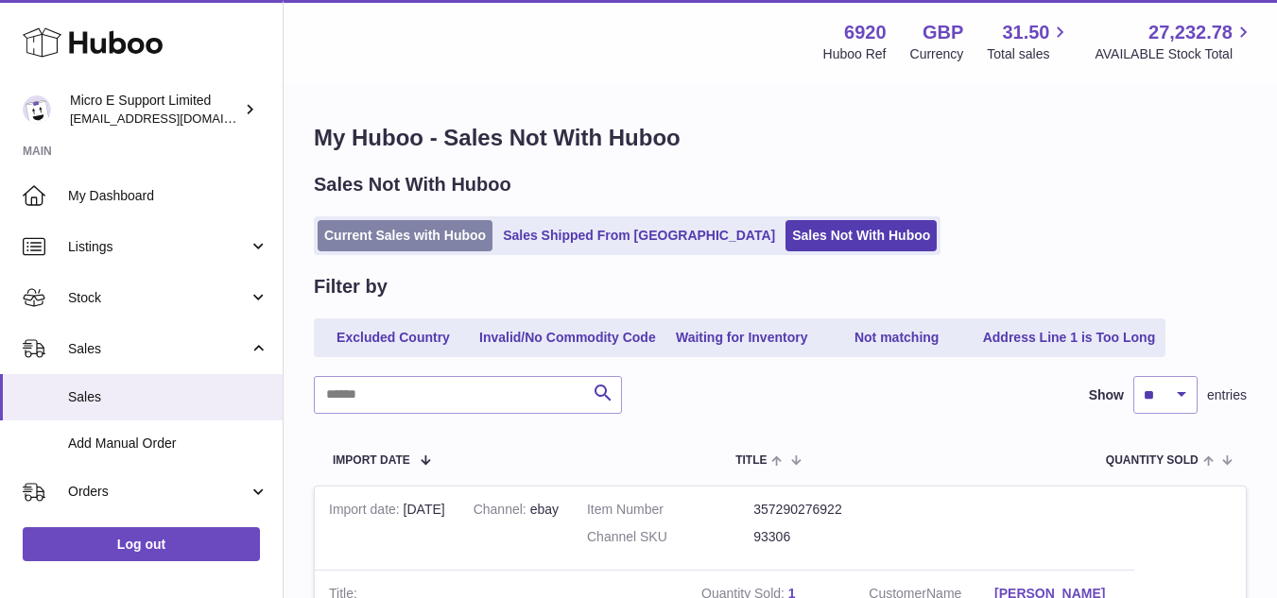
click at [403, 234] on link "Current Sales with Huboo" at bounding box center [405, 235] width 175 height 31
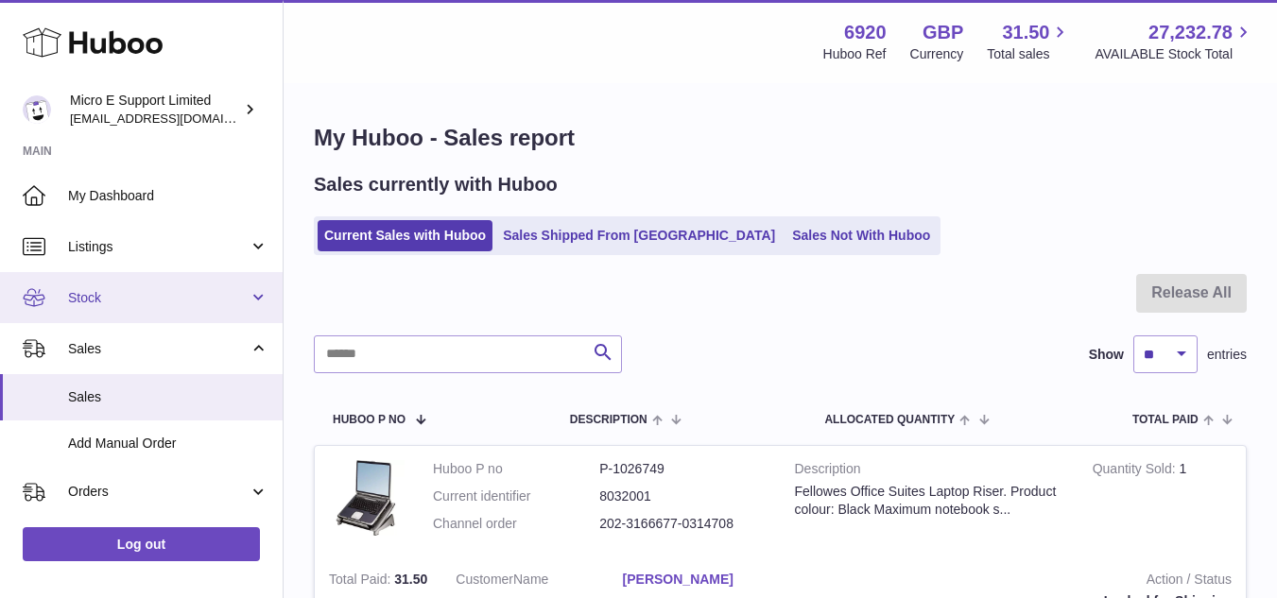
click at [211, 303] on span "Stock" at bounding box center [158, 298] width 180 height 18
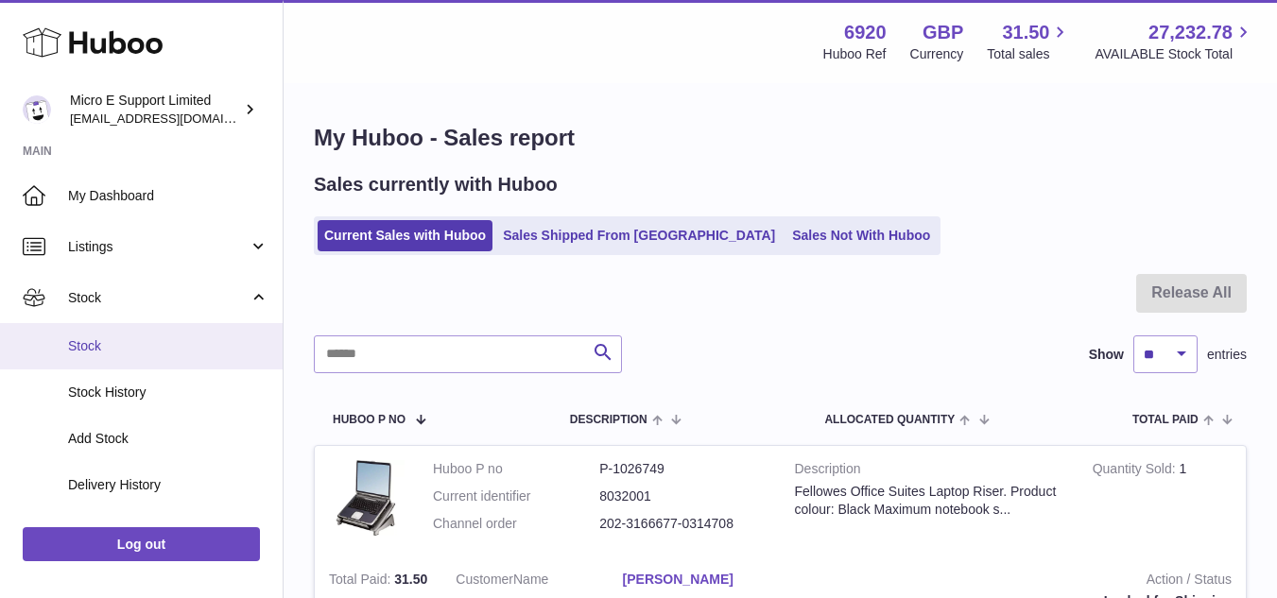
click at [117, 344] on span "Stock" at bounding box center [168, 346] width 200 height 18
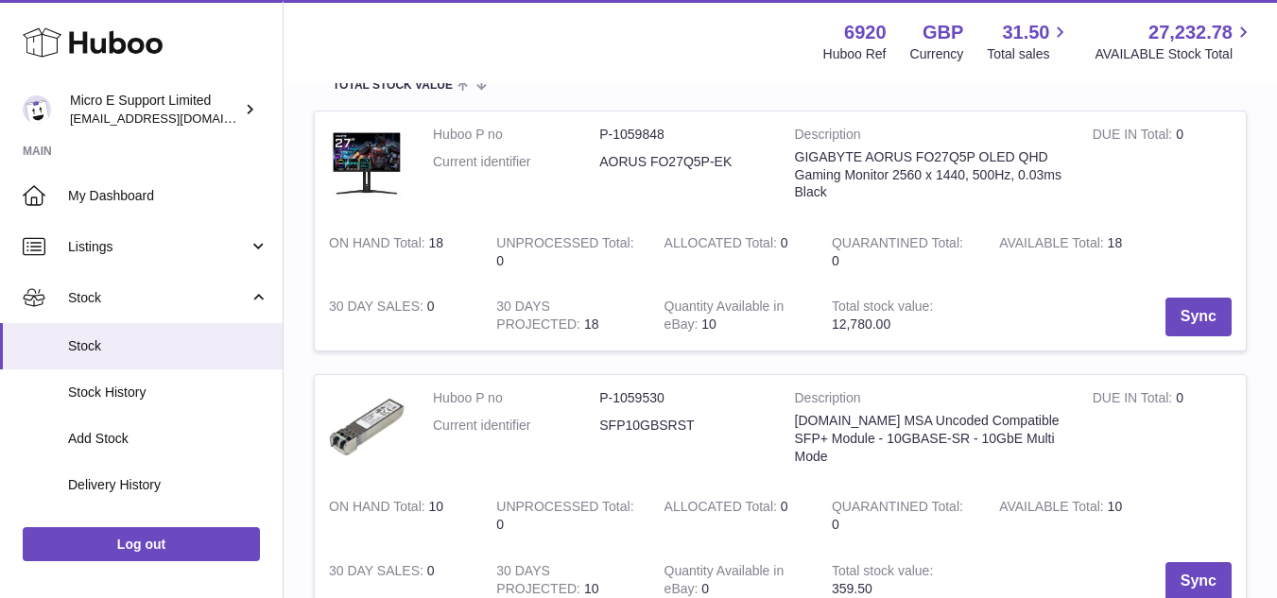
scroll to position [283, 0]
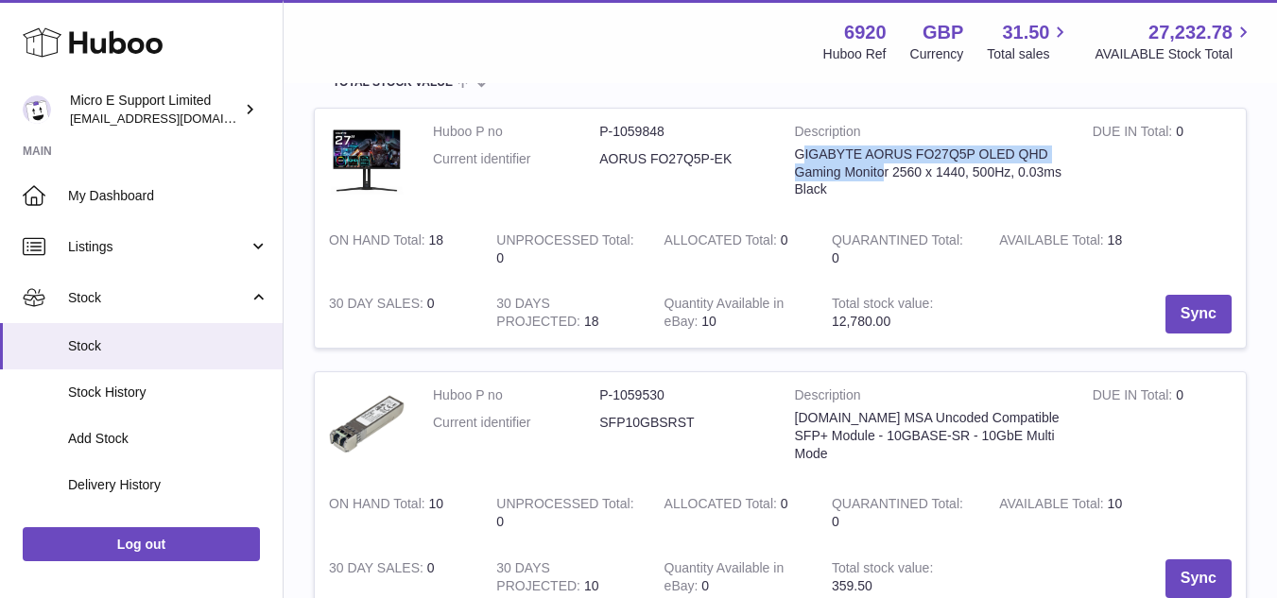
drag, startPoint x: 799, startPoint y: 158, endPoint x: 770, endPoint y: 174, distance: 33.4
click at [884, 173] on div "GIGABYTE AORUS FO27Q5P OLED QHD Gaming Monitor 2560 x 1440, 500Hz, 0.03ms Black" at bounding box center [929, 173] width 269 height 54
click at [781, 164] on td "Description GIGABYTE AORUS FO27Q5P OLED QHD Gaming Monitor 2560 x 1440, 500Hz, …" at bounding box center [930, 163] width 298 height 109
drag, startPoint x: 796, startPoint y: 156, endPoint x: 888, endPoint y: 171, distance: 93.8
click at [888, 171] on div "GIGABYTE AORUS FO27Q5P OLED QHD Gaming Monitor 2560 x 1440, 500Hz, 0.03ms Black" at bounding box center [929, 173] width 269 height 54
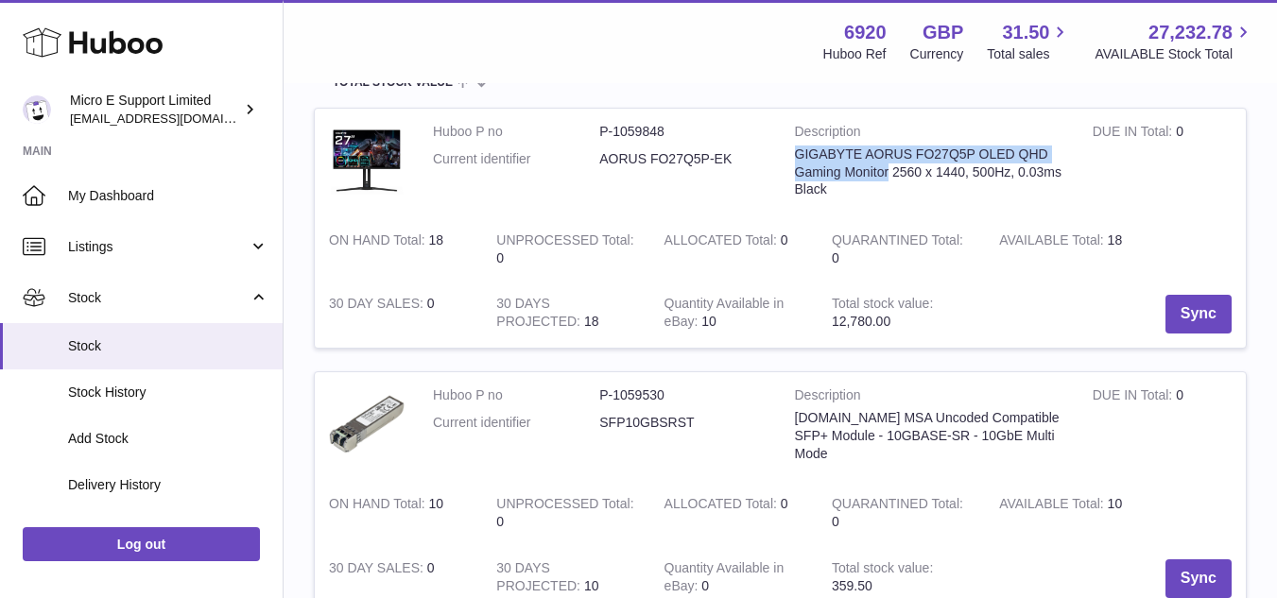
copy div "GIGABYTE AORUS FO27Q5P OLED QHD Gaming Monitor"
